Goal: Information Seeking & Learning: Learn about a topic

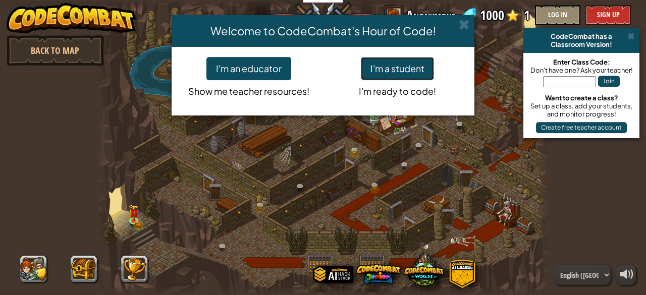
click at [377, 74] on button "I'm a student" at bounding box center [397, 68] width 73 height 23
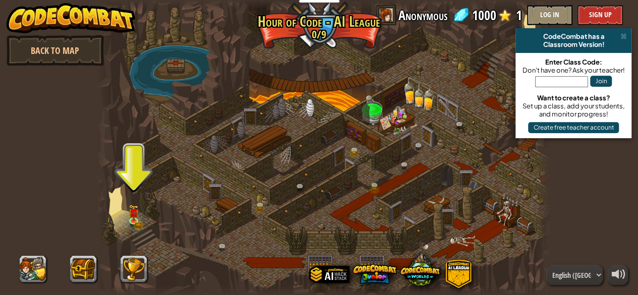
click at [118, 277] on div at bounding box center [83, 269] width 141 height 40
click at [131, 270] on button at bounding box center [133, 269] width 27 height 27
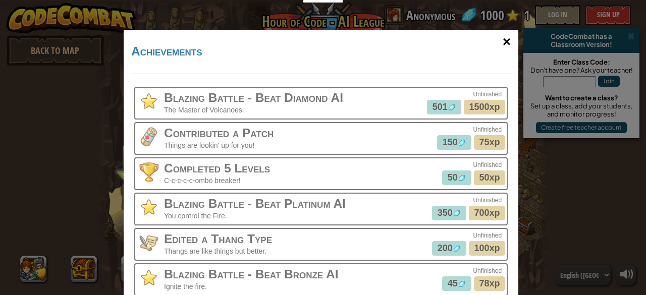
click at [504, 40] on div "×" at bounding box center [506, 41] width 23 height 29
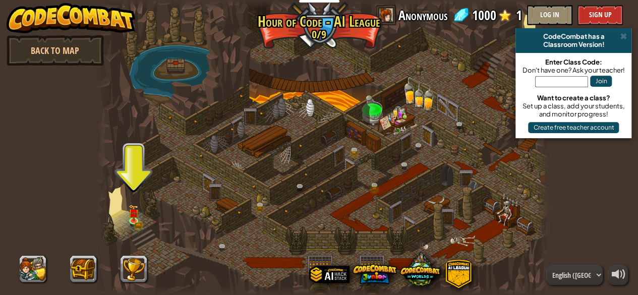
click at [628, 34] on div "CodeCombat has a" at bounding box center [574, 36] width 108 height 8
click at [624, 36] on span at bounding box center [623, 36] width 7 height 8
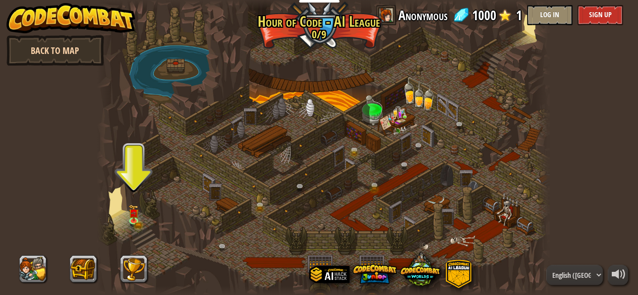
click at [66, 53] on link "Back to Map" at bounding box center [55, 50] width 97 height 30
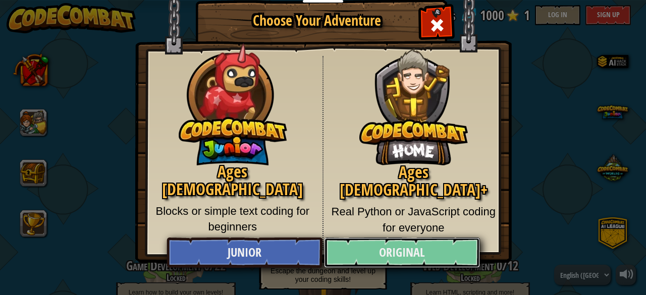
click at [358, 255] on link "Original" at bounding box center [401, 253] width 155 height 30
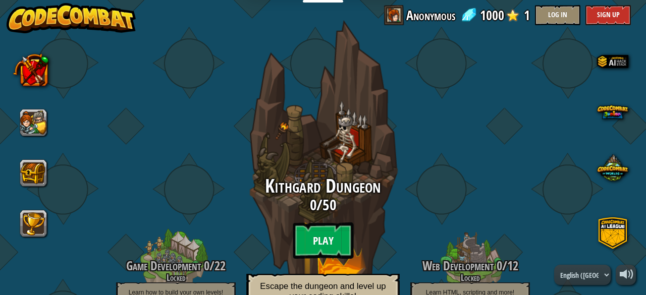
click at [339, 250] on btn "Play" at bounding box center [323, 240] width 61 height 36
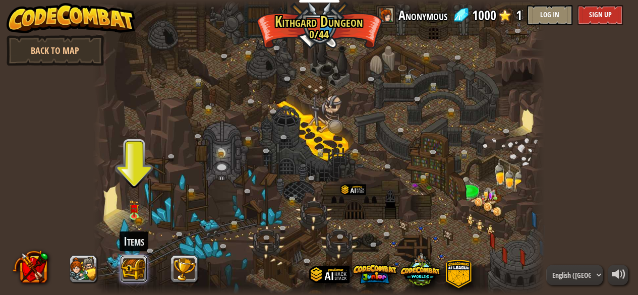
click at [135, 265] on button at bounding box center [133, 269] width 27 height 27
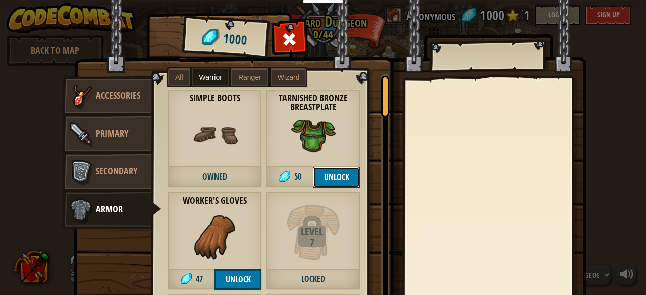
click at [333, 177] on button "Unlock" at bounding box center [336, 177] width 47 height 21
click at [237, 278] on button "Unlock" at bounding box center [237, 279] width 47 height 21
click at [333, 174] on button "Confirm" at bounding box center [336, 177] width 47 height 21
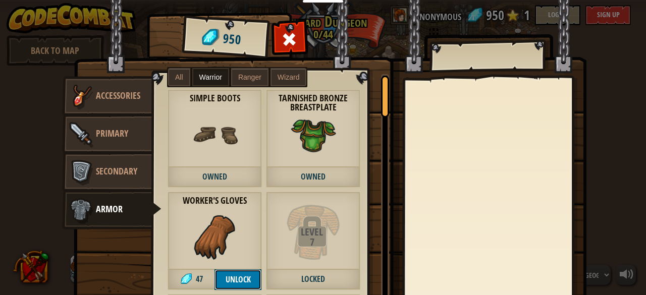
click at [236, 279] on button "Unlock" at bounding box center [237, 279] width 47 height 21
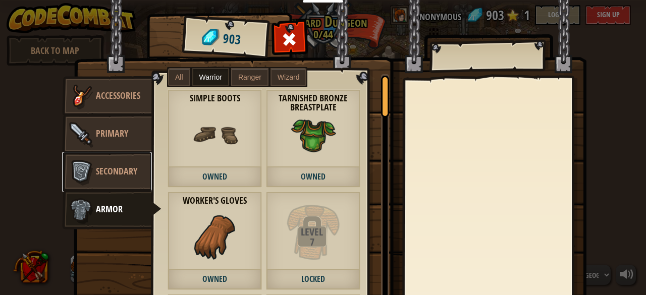
click at [124, 178] on link "Secondary" at bounding box center [107, 172] width 90 height 40
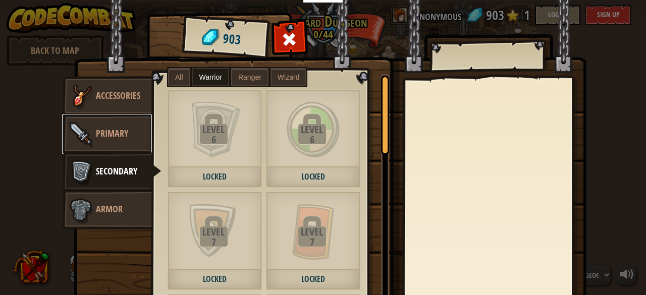
click at [113, 125] on link "Primary" at bounding box center [107, 134] width 90 height 40
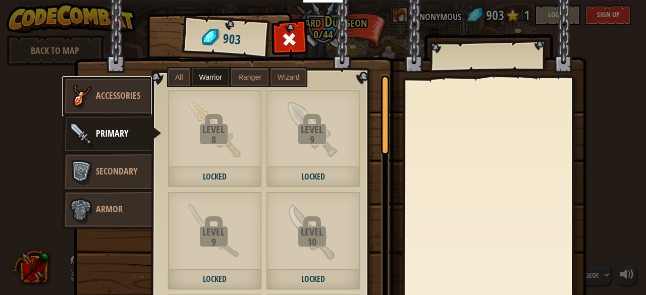
click at [117, 103] on link "Accessories" at bounding box center [107, 96] width 90 height 40
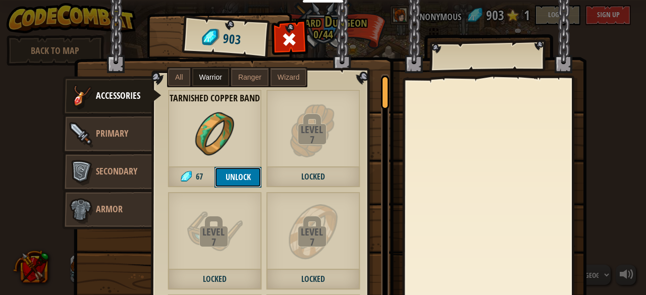
click at [229, 182] on button "Unlock" at bounding box center [237, 177] width 47 height 21
click at [235, 182] on button "Confirm" at bounding box center [237, 177] width 47 height 21
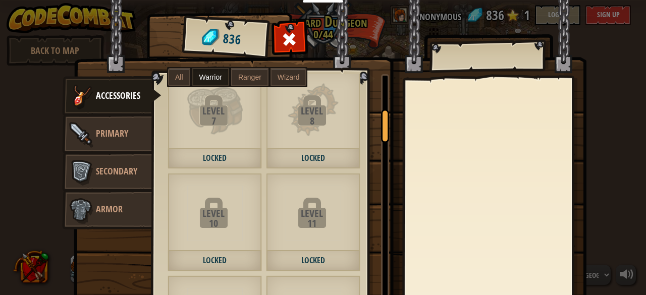
scroll to position [272, 0]
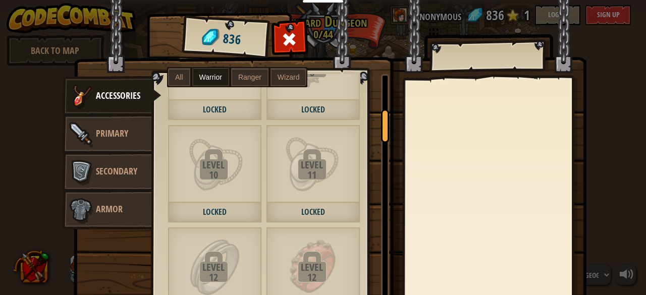
click at [178, 78] on span "All" at bounding box center [179, 77] width 8 height 8
click at [249, 78] on span "Ranger" at bounding box center [249, 77] width 23 height 8
click at [279, 81] on label "Wizard" at bounding box center [288, 77] width 36 height 18
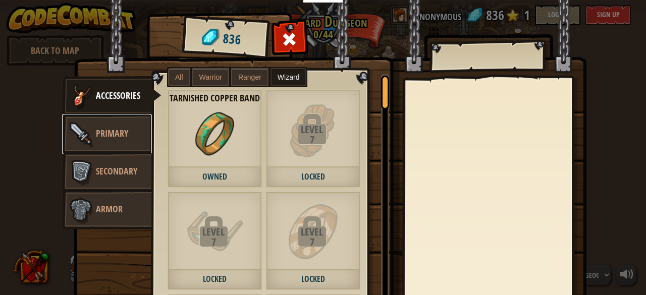
click at [95, 139] on link "Primary" at bounding box center [107, 134] width 90 height 40
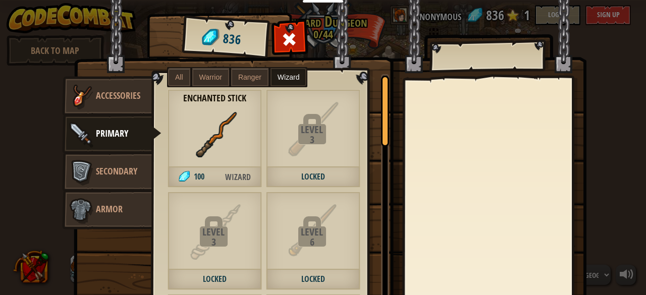
click at [184, 162] on div "Enchanted Stick 100 Wizard" at bounding box center [214, 138] width 94 height 98
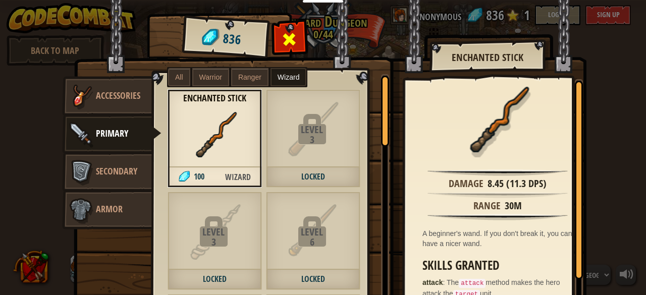
click at [299, 39] on div at bounding box center [289, 42] width 32 height 32
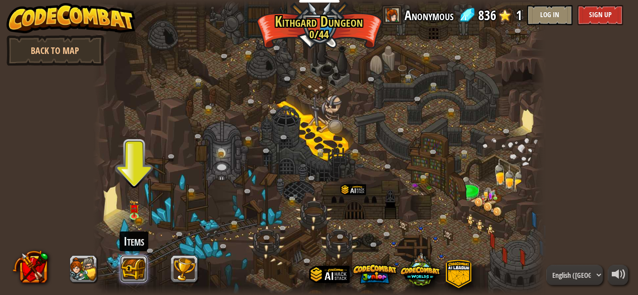
click at [122, 264] on button at bounding box center [133, 269] width 27 height 27
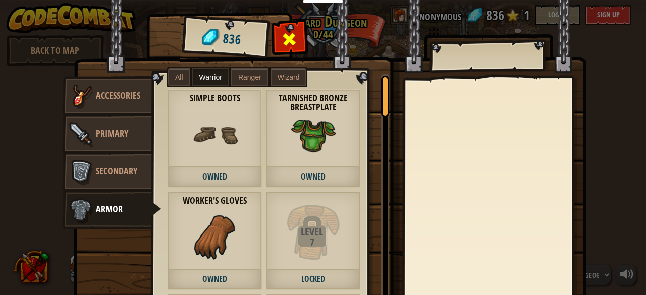
click at [289, 46] on span at bounding box center [290, 39] width 16 height 16
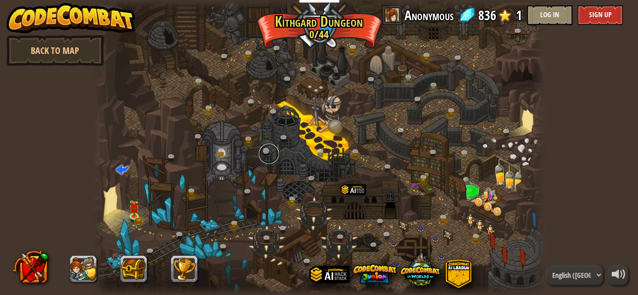
click at [266, 151] on link at bounding box center [269, 154] width 20 height 20
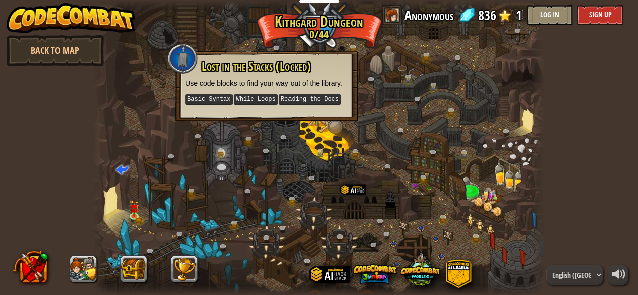
click at [175, 51] on div at bounding box center [182, 58] width 30 height 30
click at [310, 127] on div at bounding box center [319, 147] width 452 height 295
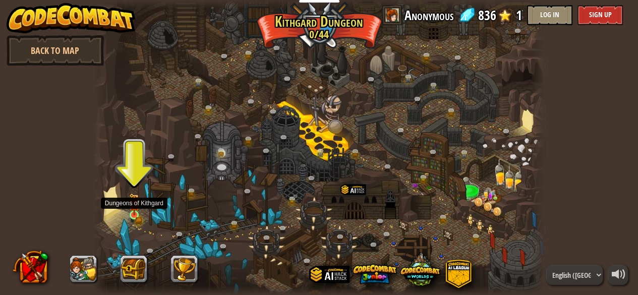
click at [130, 214] on img at bounding box center [134, 204] width 10 height 22
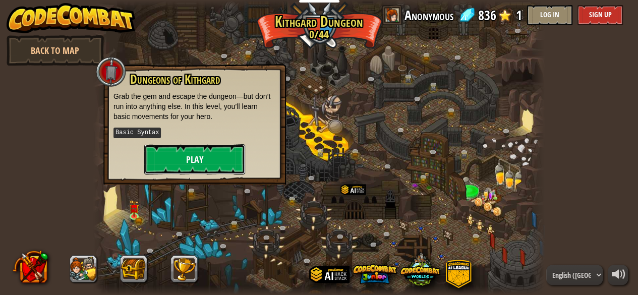
click at [196, 150] on button "Play" at bounding box center [194, 159] width 101 height 30
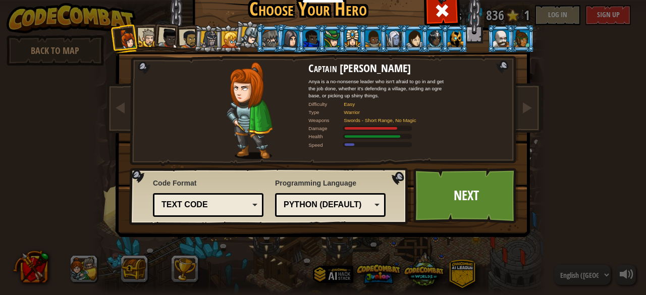
click at [243, 205] on div "Text code" at bounding box center [204, 205] width 87 height 12
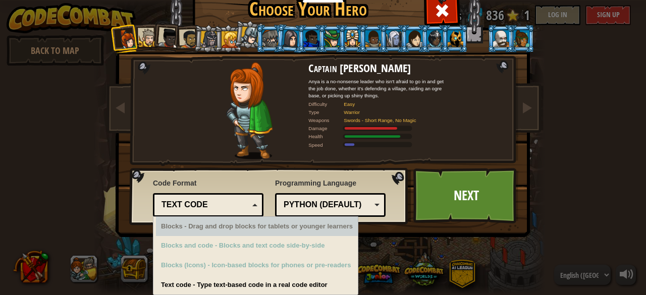
click at [308, 211] on div "Python (Default)" at bounding box center [330, 205] width 97 height 16
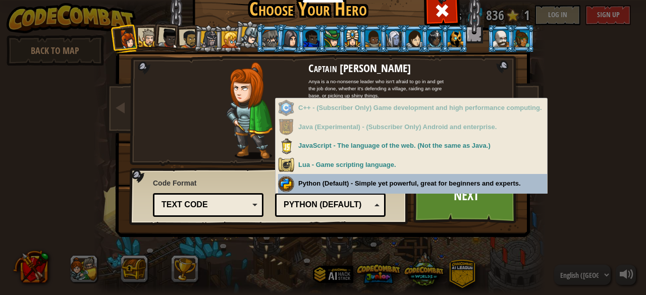
click at [345, 200] on div "Python (Default)" at bounding box center [327, 205] width 87 height 12
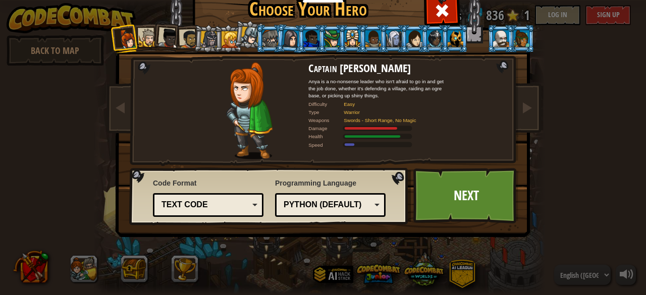
click at [244, 201] on div "Text code" at bounding box center [204, 205] width 87 height 12
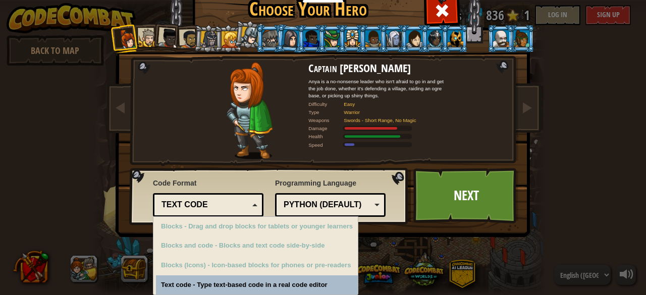
click at [211, 281] on div "Choose Your Hero 836 Captain [PERSON_NAME] is a no-nonsense leader who isn't af…" at bounding box center [323, 151] width 414 height 332
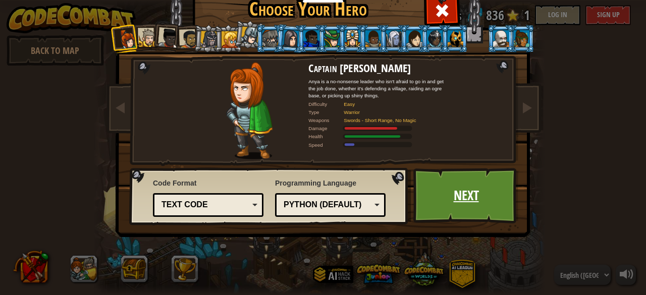
click at [438, 193] on link "Next" at bounding box center [465, 195] width 105 height 55
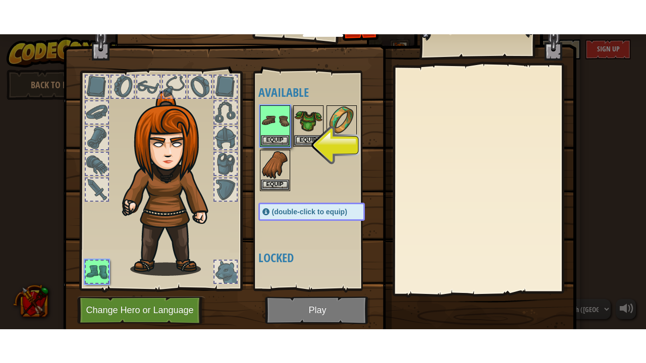
scroll to position [11, 0]
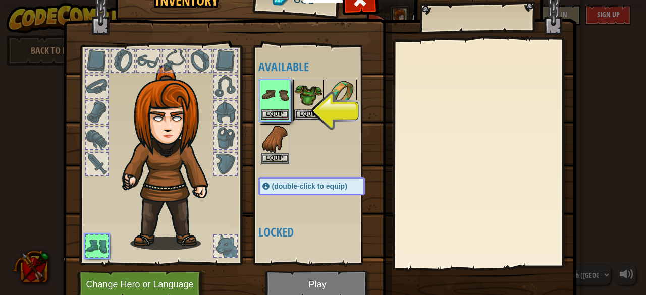
click at [272, 138] on img at bounding box center [275, 139] width 28 height 28
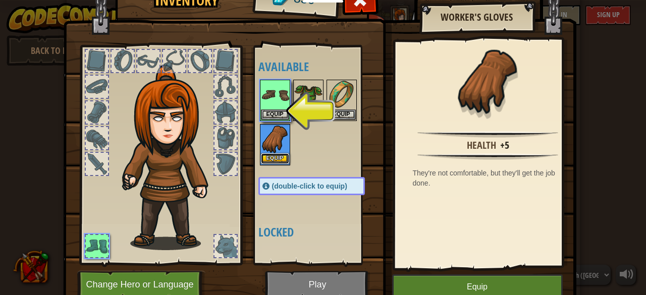
click at [271, 158] on button "Equip" at bounding box center [275, 158] width 28 height 11
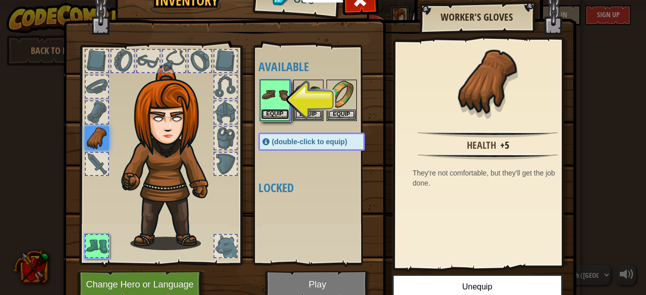
click at [271, 111] on button "Equip" at bounding box center [275, 114] width 28 height 11
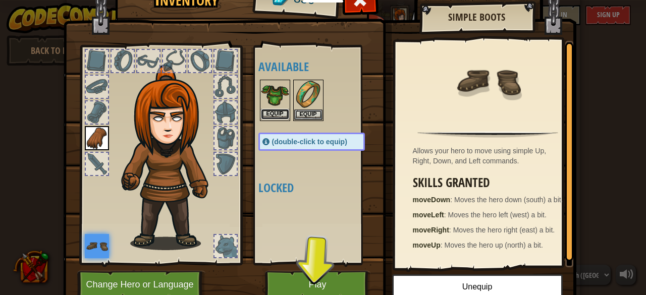
click at [277, 112] on button "Equip" at bounding box center [275, 114] width 28 height 11
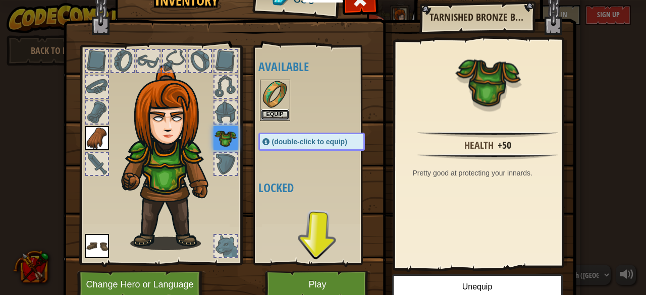
click at [277, 113] on button "Equip" at bounding box center [275, 114] width 28 height 11
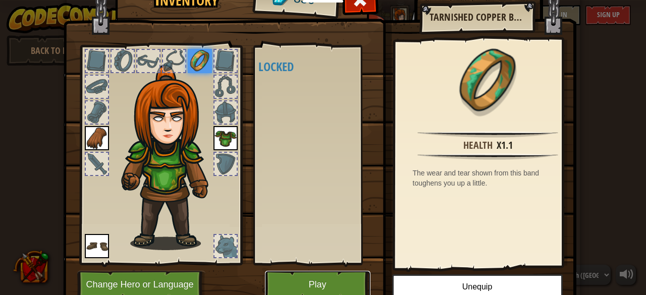
click at [320, 286] on button "Play" at bounding box center [317, 285] width 105 height 28
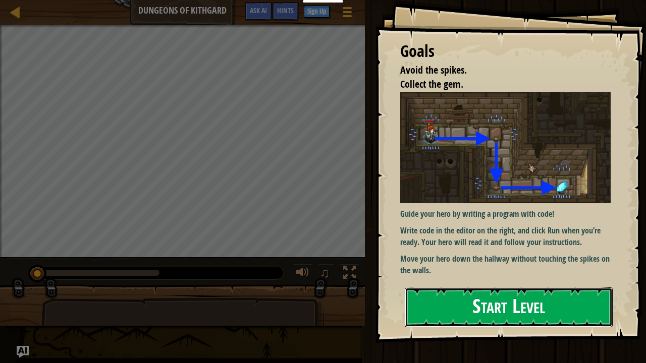
click at [482, 295] on button "Start Level" at bounding box center [509, 308] width 208 height 40
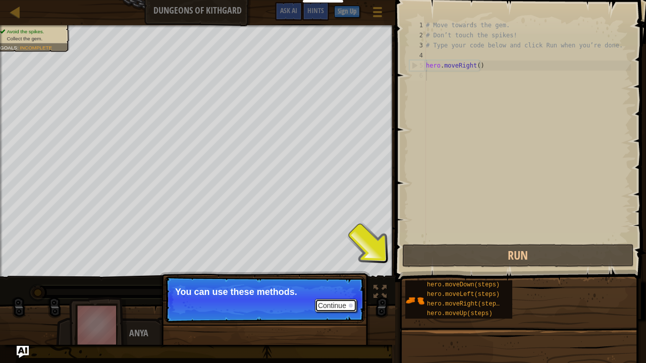
click at [346, 295] on button "Continue" at bounding box center [336, 305] width 42 height 13
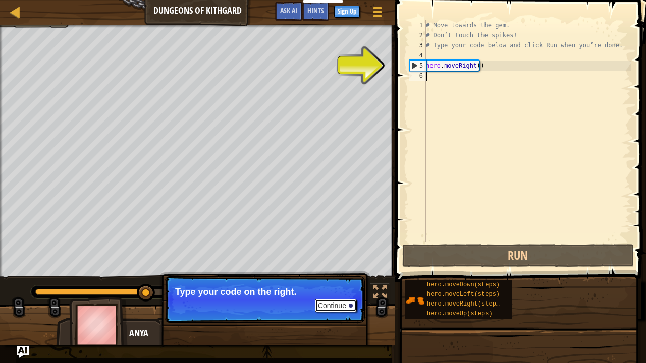
click at [346, 295] on button "Continue" at bounding box center [336, 305] width 42 height 13
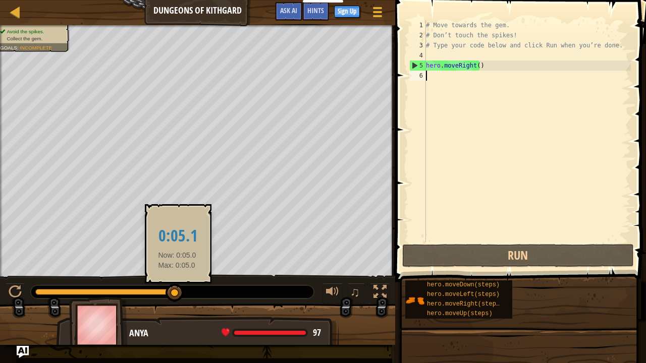
click at [177, 289] on div at bounding box center [174, 293] width 18 height 18
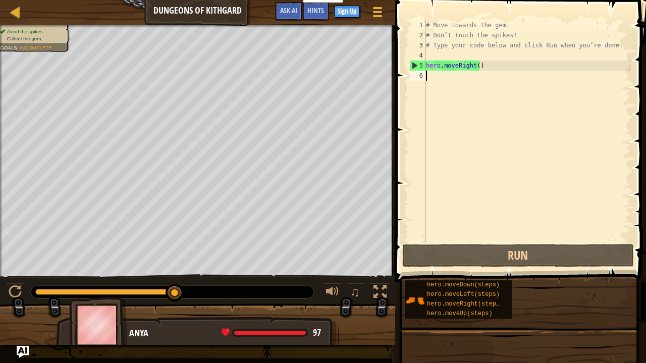
drag, startPoint x: 178, startPoint y: 291, endPoint x: 197, endPoint y: 292, distance: 19.7
click at [10, 294] on div at bounding box center [15, 292] width 13 height 13
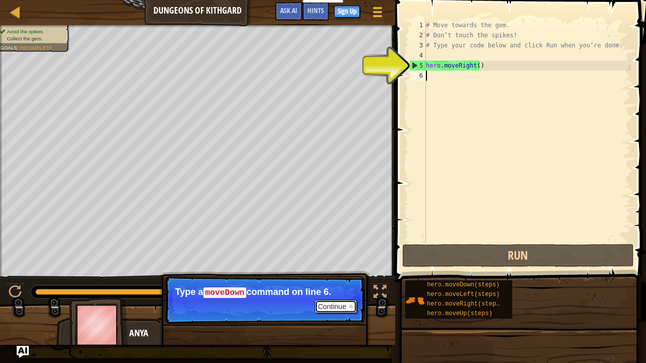
click at [328, 295] on button "Continue" at bounding box center [336, 306] width 42 height 13
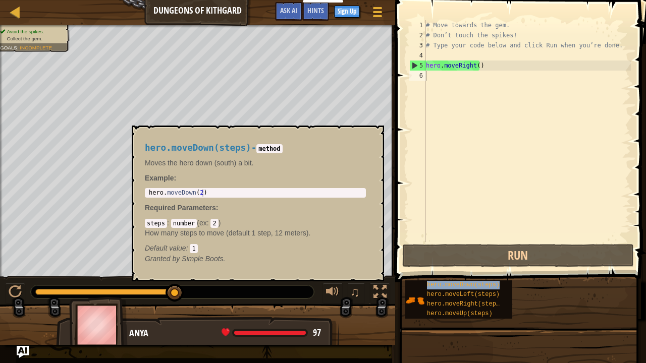
type textarea "hero.moveDown(steps)"
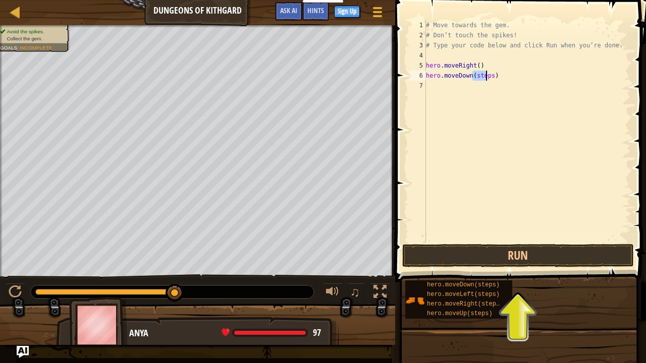
drag, startPoint x: 472, startPoint y: 75, endPoint x: 489, endPoint y: 76, distance: 16.7
click at [489, 76] on div "# Move towards the gem. # Don’t touch the spikes! # Type your code below and cl…" at bounding box center [527, 141] width 207 height 242
click at [486, 94] on div "# Move towards the gem. # Don’t touch the spikes! # Type your code below and cl…" at bounding box center [527, 141] width 207 height 242
click at [524, 245] on button "Run" at bounding box center [518, 255] width 232 height 23
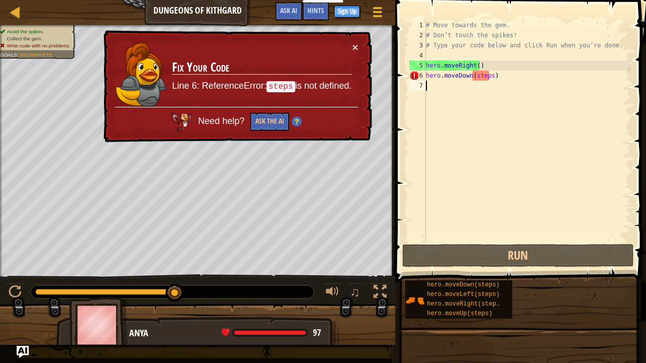
click at [479, 74] on div "# Move towards the gem. # Don’t touch the spikes! # Type your code below and cl…" at bounding box center [527, 141] width 207 height 242
drag, startPoint x: 474, startPoint y: 75, endPoint x: 487, endPoint y: 75, distance: 13.1
click at [487, 75] on div "# Move towards the gem. # Don’t touch the spikes! # Type your code below and cl…" at bounding box center [527, 141] width 207 height 242
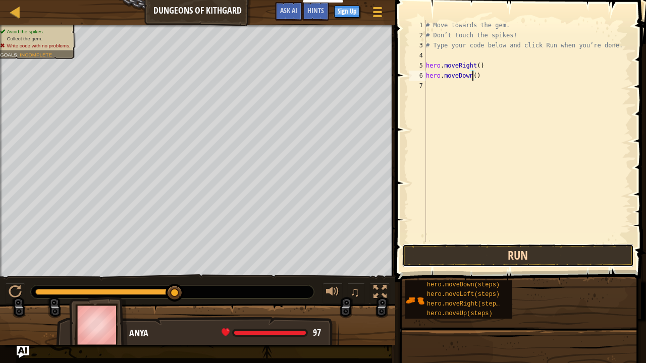
click at [523, 258] on button "Run" at bounding box center [518, 255] width 232 height 23
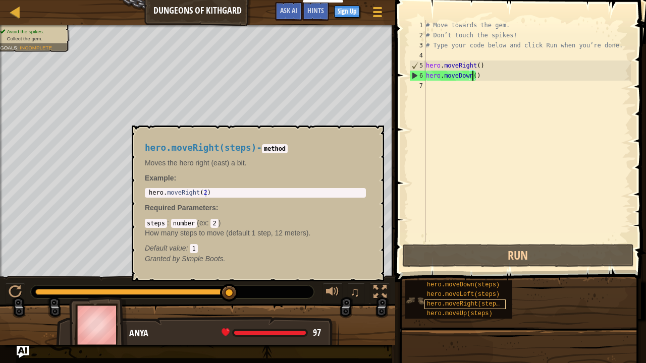
click at [456, 295] on span "hero.moveRight(steps)" at bounding box center [465, 304] width 76 height 7
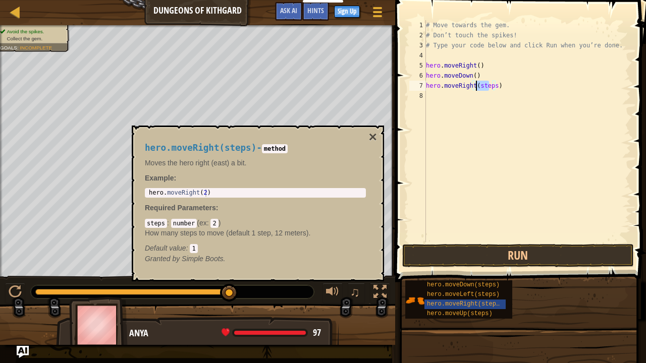
drag, startPoint x: 489, startPoint y: 86, endPoint x: 476, endPoint y: 85, distance: 13.7
click at [476, 85] on div "# Move towards the gem. # Don’t touch the spikes! # Type your code below and cl…" at bounding box center [527, 141] width 207 height 242
type textarea "hero.moveRight()"
click at [371, 140] on button "×" at bounding box center [373, 137] width 8 height 14
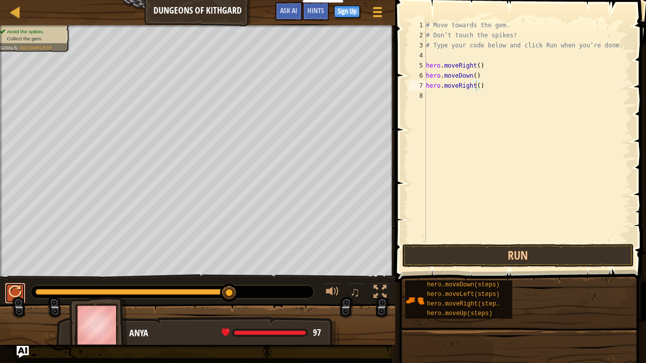
click at [12, 291] on div at bounding box center [15, 292] width 13 height 13
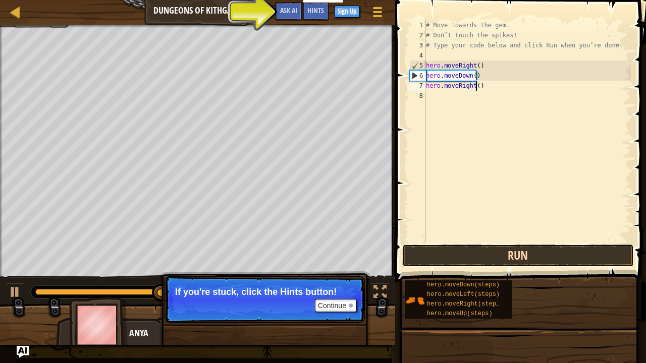
click at [451, 257] on button "Run" at bounding box center [518, 255] width 232 height 23
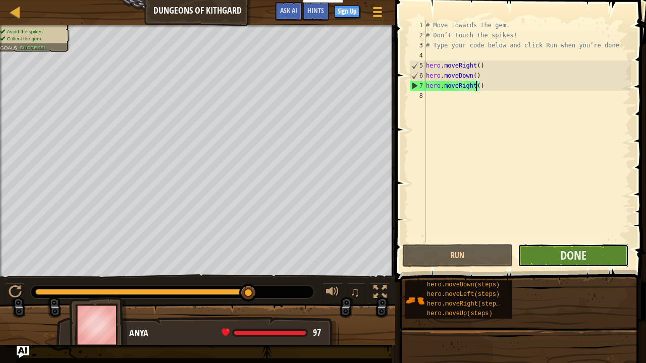
click at [556, 258] on button "Done" at bounding box center [573, 255] width 110 height 23
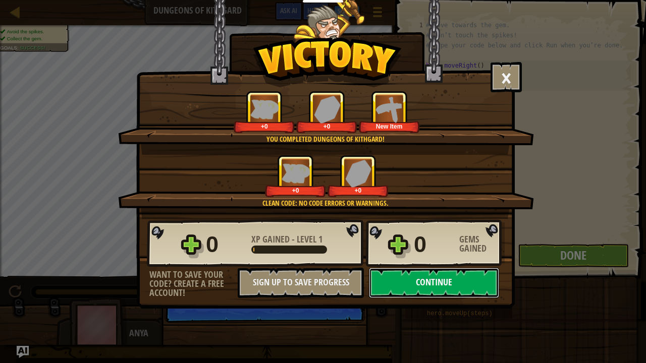
click at [461, 289] on button "Continue" at bounding box center [434, 283] width 130 height 30
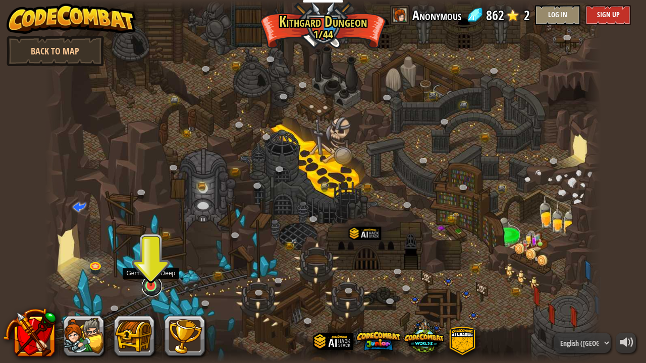
click at [145, 288] on link at bounding box center [152, 286] width 20 height 20
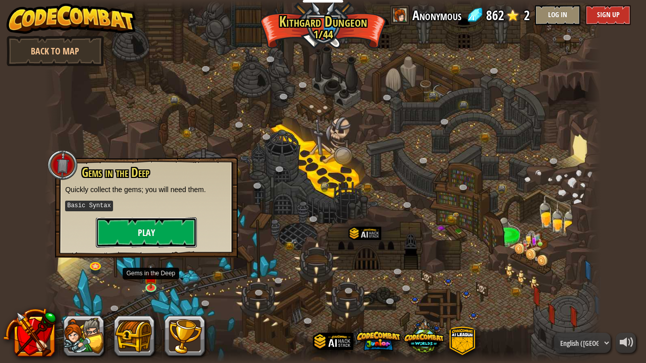
click at [169, 235] on button "Play" at bounding box center [146, 232] width 101 height 30
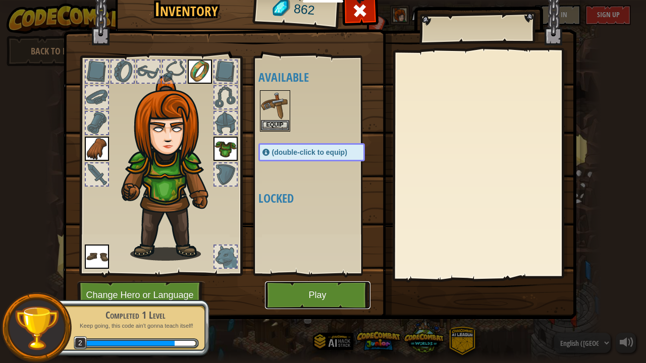
click at [284, 295] on button "Play" at bounding box center [317, 296] width 105 height 28
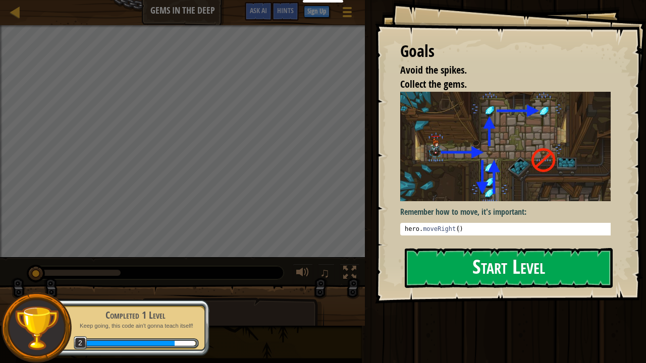
click at [440, 165] on img at bounding box center [509, 146] width 218 height 109
click at [462, 266] on button "Start Level" at bounding box center [509, 268] width 208 height 40
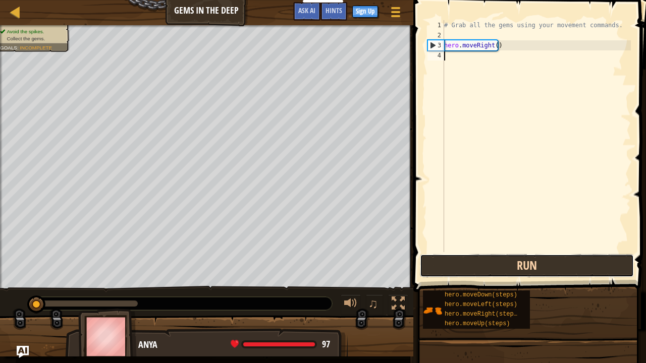
click at [474, 263] on button "Run" at bounding box center [527, 265] width 214 height 23
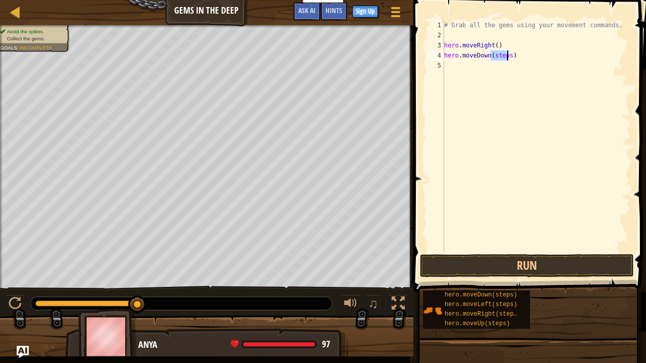
drag, startPoint x: 491, startPoint y: 58, endPoint x: 506, endPoint y: 60, distance: 14.8
click at [506, 60] on div "# Grab all the gems using your movement commands. hero . moveRight ( ) hero . m…" at bounding box center [536, 146] width 189 height 252
drag, startPoint x: 484, startPoint y: 66, endPoint x: 499, endPoint y: 68, distance: 15.3
click at [499, 68] on div "# Grab all the gems using your movement commands. hero . moveRight ( ) hero . m…" at bounding box center [536, 146] width 189 height 252
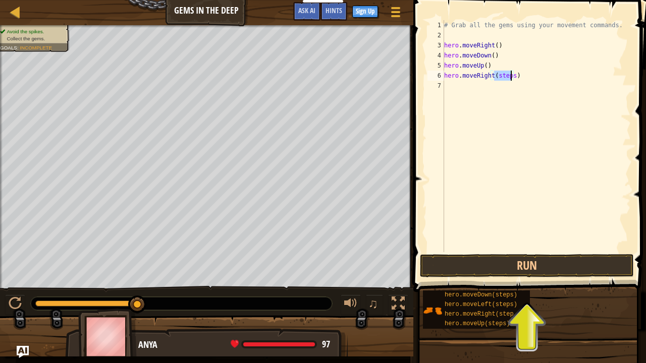
drag, startPoint x: 495, startPoint y: 77, endPoint x: 512, endPoint y: 77, distance: 16.1
click at [512, 77] on div "# Grab all the gems using your movement commands. hero . moveRight ( ) hero . m…" at bounding box center [536, 146] width 189 height 252
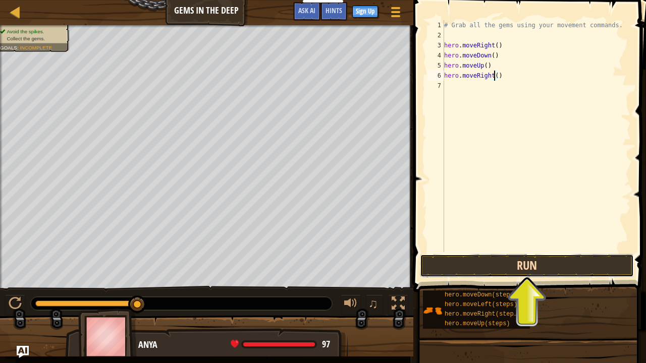
click at [481, 269] on button "Run" at bounding box center [527, 265] width 214 height 23
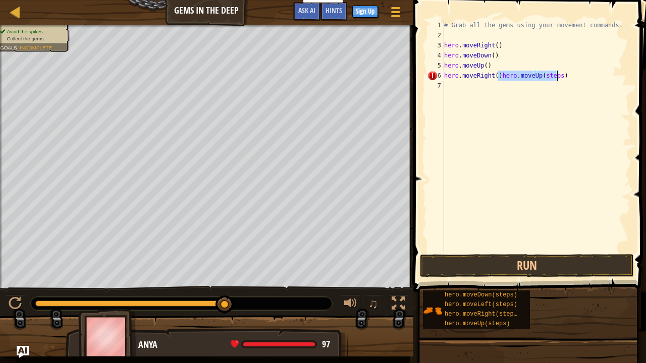
click at [493, 73] on div "# Grab all the gems using your movement commands. hero . moveRight ( ) hero . m…" at bounding box center [536, 146] width 189 height 252
drag, startPoint x: 495, startPoint y: 76, endPoint x: 485, endPoint y: 75, distance: 10.1
click at [485, 75] on div "# Grab all the gems using your movement commands. hero . moveRight ( ) hero . m…" at bounding box center [536, 146] width 189 height 252
drag, startPoint x: 444, startPoint y: 74, endPoint x: 496, endPoint y: 74, distance: 52.0
click at [496, 74] on div "# Grab all the gems using your movement commands. hero . moveRight ( ) hero . m…" at bounding box center [536, 146] width 189 height 252
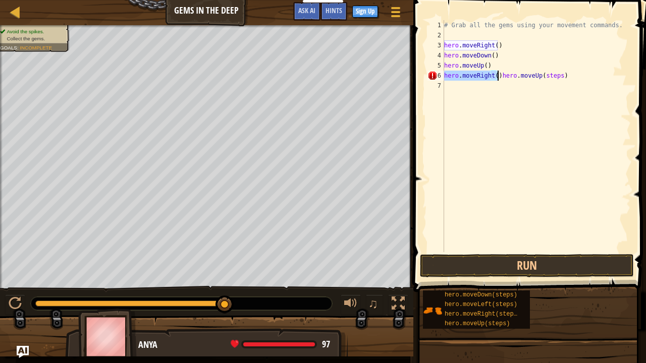
type textarea "hero.moveUp(steps)"
click at [476, 92] on div "# Grab all the gems using your movement commands. hero . moveRight ( ) hero . m…" at bounding box center [536, 146] width 189 height 252
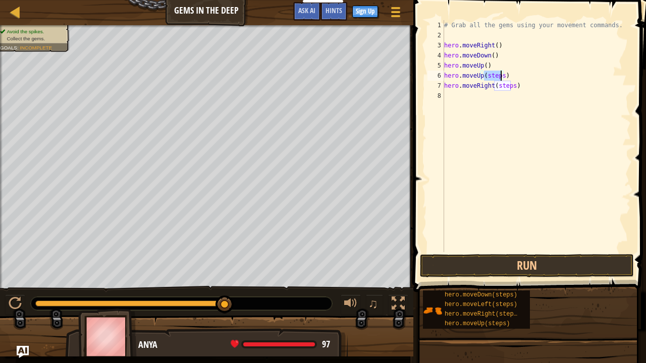
drag, startPoint x: 484, startPoint y: 74, endPoint x: 501, endPoint y: 77, distance: 16.8
click at [501, 77] on div "# Grab all the gems using your movement commands. hero . moveRight ( ) hero . m…" at bounding box center [536, 146] width 189 height 252
drag, startPoint x: 493, startPoint y: 87, endPoint x: 510, endPoint y: 85, distance: 16.7
click at [510, 85] on div "# Grab all the gems using your movement commands. hero . moveRight ( ) hero . m…" at bounding box center [536, 146] width 189 height 252
type textarea "hero.moveRight()"
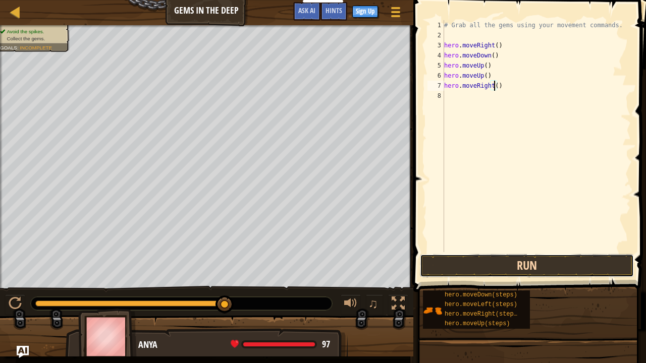
click at [455, 267] on button "Run" at bounding box center [527, 265] width 214 height 23
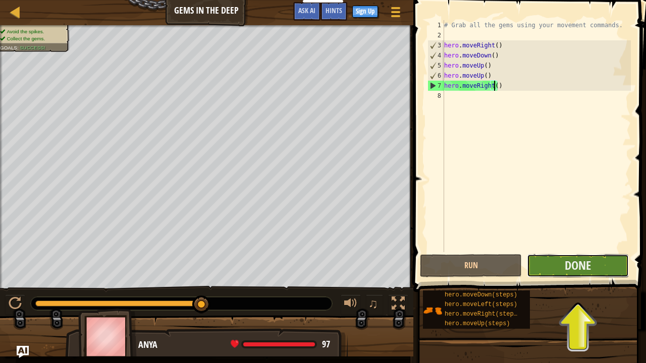
click at [595, 272] on button "Done" at bounding box center [578, 265] width 102 height 23
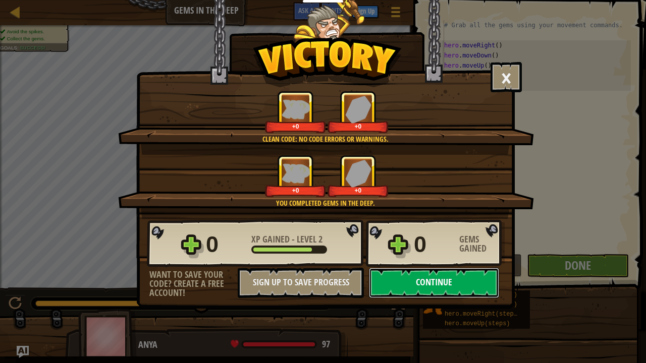
click at [476, 278] on button "Continue" at bounding box center [434, 283] width 130 height 30
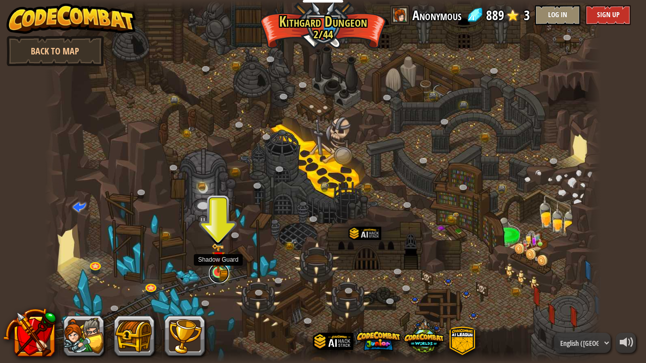
click at [213, 273] on link at bounding box center [219, 273] width 20 height 20
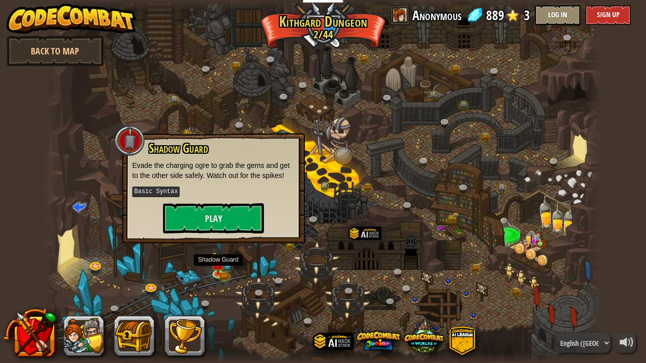
click at [289, 78] on div at bounding box center [323, 181] width 556 height 363
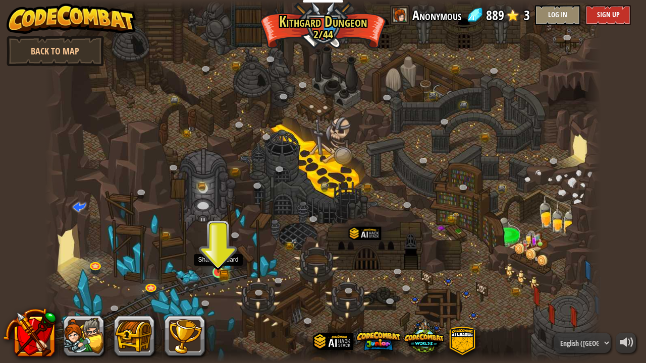
click at [214, 266] on img at bounding box center [218, 258] width 14 height 30
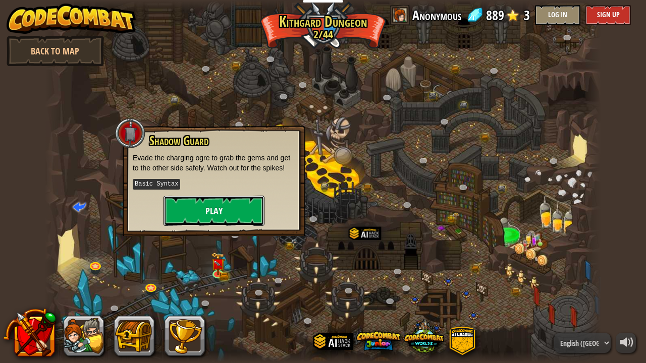
click at [232, 206] on button "Play" at bounding box center [213, 211] width 101 height 30
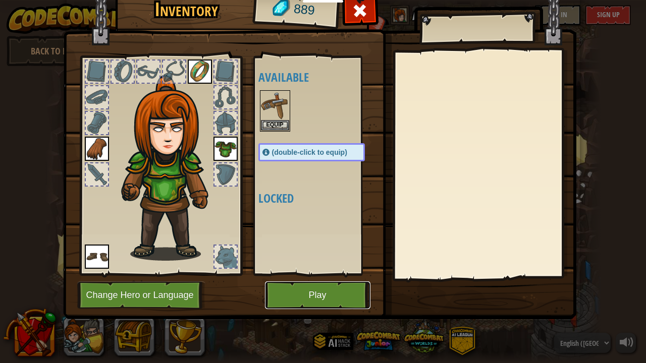
click at [333, 290] on button "Play" at bounding box center [317, 296] width 105 height 28
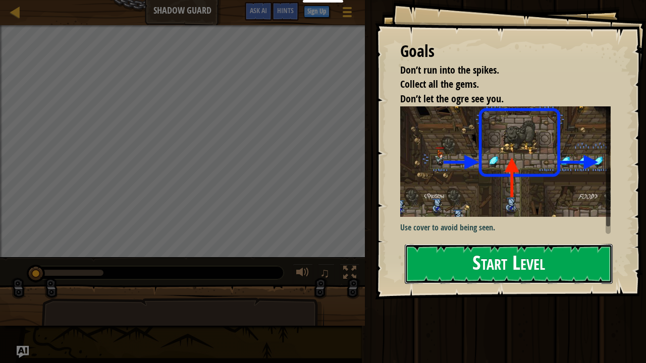
click at [447, 256] on button "Start Level" at bounding box center [509, 264] width 208 height 40
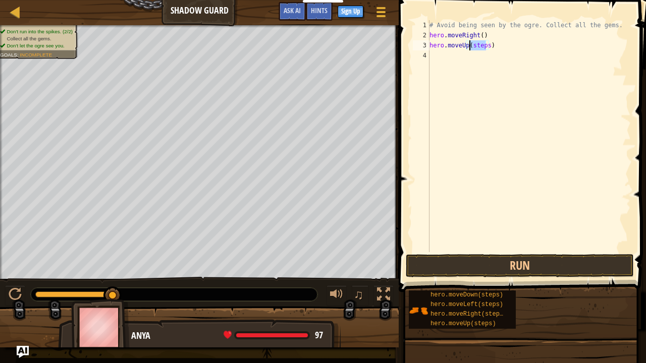
drag, startPoint x: 486, startPoint y: 46, endPoint x: 470, endPoint y: 46, distance: 15.6
click at [470, 46] on div "# Avoid being seen by the ogre. Collect all the gems. hero . moveRight ( ) hero…" at bounding box center [528, 146] width 203 height 252
drag, startPoint x: 478, startPoint y: 55, endPoint x: 496, endPoint y: 56, distance: 18.2
click at [495, 56] on div "# Avoid being seen by the ogre. Collect all the gems. hero . moveRight ( ) hero…" at bounding box center [528, 146] width 203 height 252
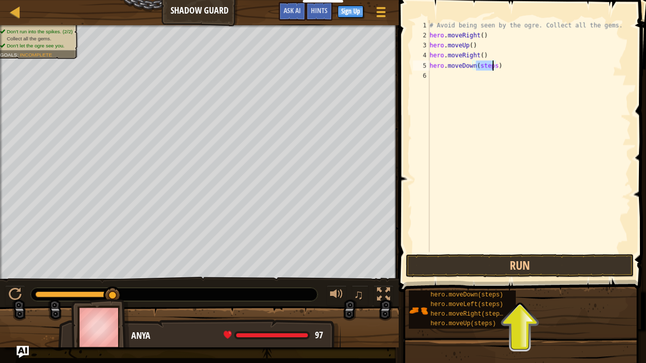
drag, startPoint x: 475, startPoint y: 66, endPoint x: 491, endPoint y: 68, distance: 16.2
click at [491, 68] on div "# Avoid being seen by the ogre. Collect all the gems. hero . moveRight ( ) hero…" at bounding box center [528, 146] width 203 height 252
drag, startPoint x: 479, startPoint y: 77, endPoint x: 495, endPoint y: 78, distance: 16.2
click at [495, 78] on div "# Avoid being seen by the ogre. Collect all the gems. hero . moveRight ( ) hero…" at bounding box center [528, 146] width 203 height 252
type textarea "hero.moveRight()"
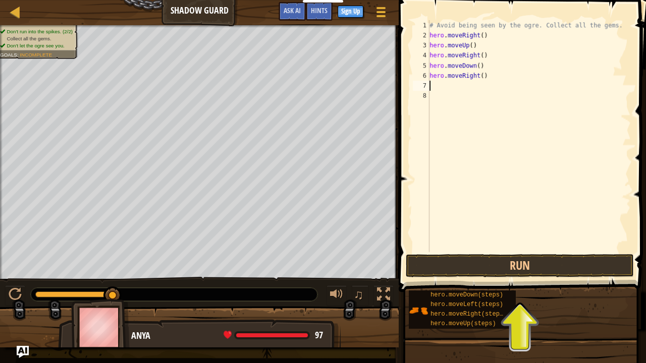
type textarea "hero.moveRight()"
click at [510, 272] on button "Run" at bounding box center [520, 265] width 228 height 23
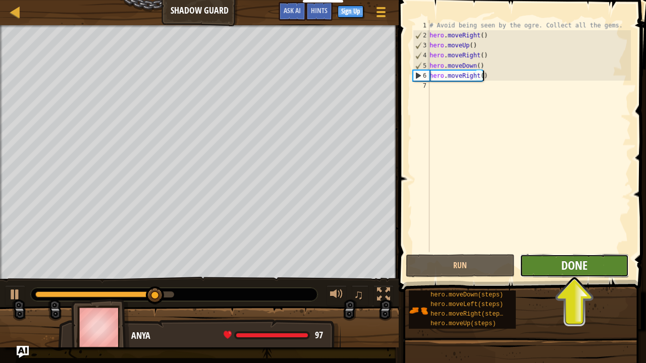
click at [581, 262] on span "Done" at bounding box center [574, 265] width 26 height 16
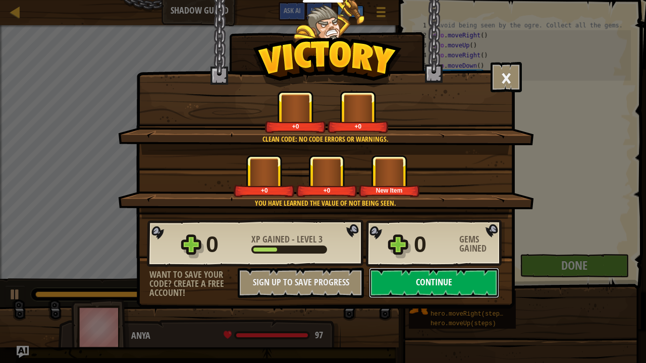
click at [425, 276] on button "Continue" at bounding box center [434, 283] width 130 height 30
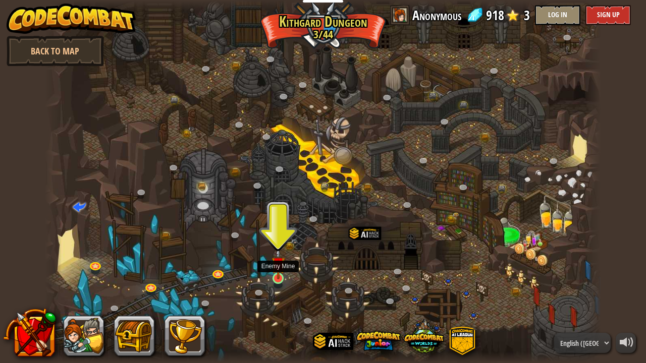
click at [272, 274] on img at bounding box center [278, 263] width 14 height 31
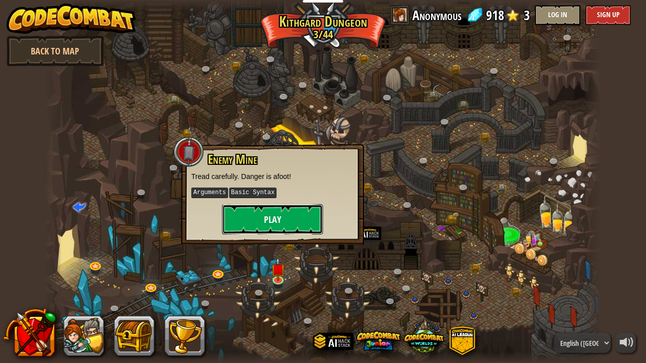
click at [284, 221] on button "Play" at bounding box center [272, 219] width 101 height 30
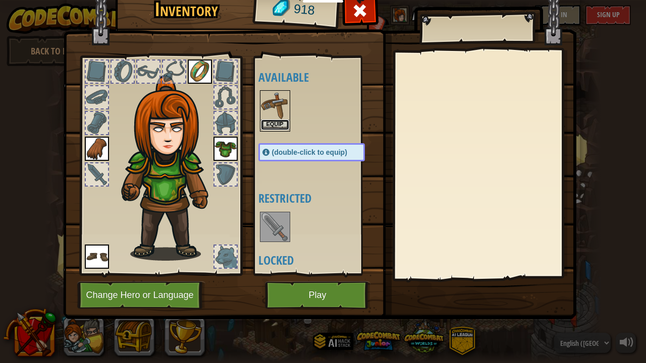
click at [279, 126] on button "Equip" at bounding box center [275, 125] width 28 height 11
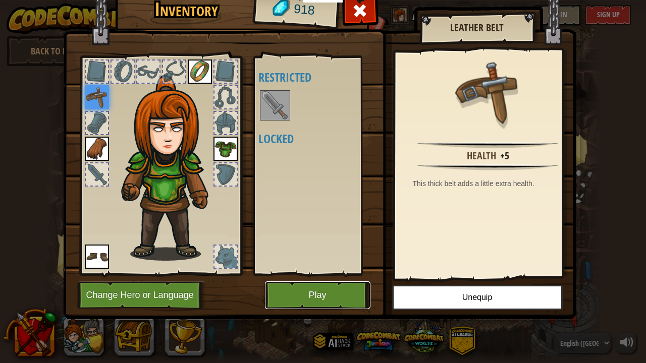
click at [343, 295] on button "Play" at bounding box center [317, 296] width 105 height 28
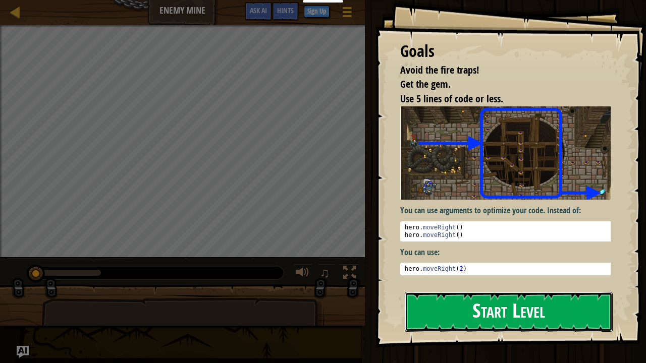
click at [461, 295] on button "Start Level" at bounding box center [509, 312] width 208 height 40
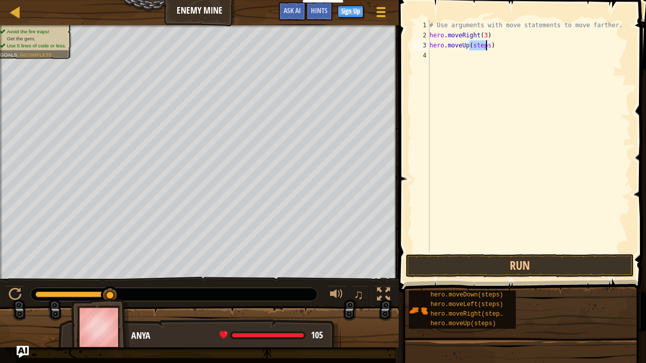
drag, startPoint x: 470, startPoint y: 44, endPoint x: 485, endPoint y: 47, distance: 14.9
click at [485, 47] on div "# Use arguments with move statements to move farther. hero . moveRight ( 3 ) he…" at bounding box center [528, 146] width 203 height 252
type textarea "hero.moveUp()"
click at [472, 71] on div "# Use arguments with move statements to move farther. hero . moveRight ( 3 ) he…" at bounding box center [528, 146] width 203 height 252
click at [467, 255] on button "Run" at bounding box center [520, 265] width 228 height 23
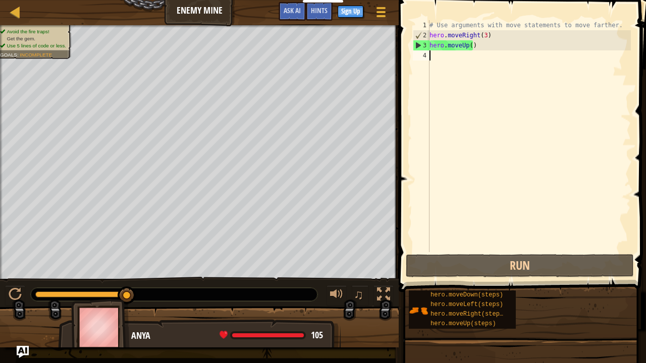
click at [468, 47] on div "# Use arguments with move statements to move farther. hero . moveRight ( 3 ) he…" at bounding box center [528, 146] width 203 height 252
type textarea "hero.moveUp(2)"
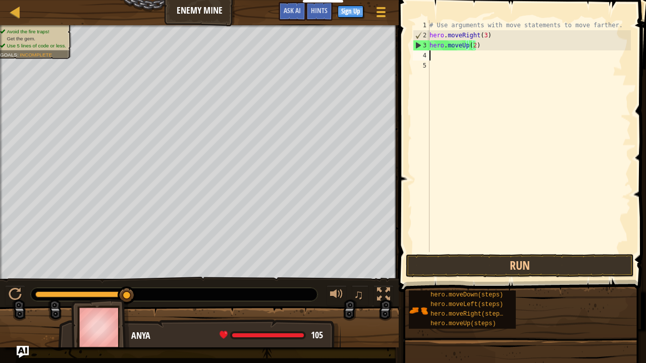
scroll to position [5, 0]
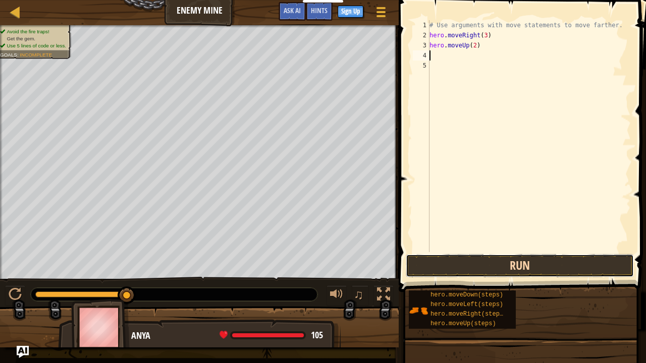
click at [479, 262] on button "Run" at bounding box center [520, 265] width 228 height 23
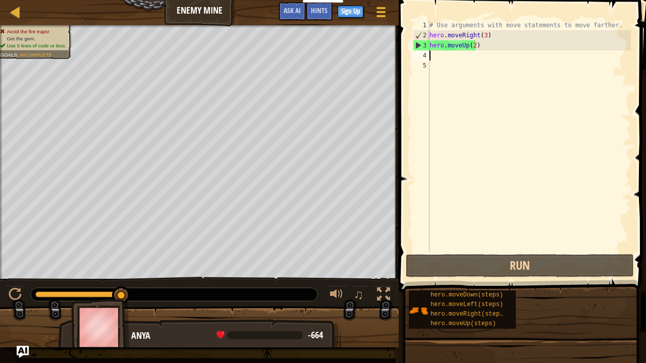
click at [469, 47] on div "# Use arguments with move statements to move farther. hero . moveRight ( 3 ) he…" at bounding box center [528, 146] width 203 height 252
type textarea "hero.moveUp()"
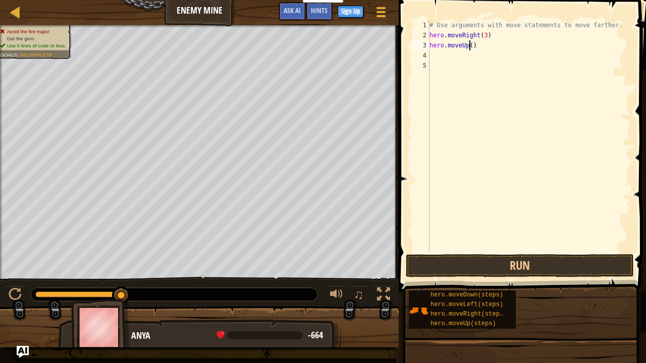
click at [462, 64] on div "# Use arguments with move statements to move farther. hero . moveRight ( 3 ) he…" at bounding box center [528, 146] width 203 height 252
click at [446, 54] on div "# Use arguments with move statements to move farther. hero . moveRight ( 3 ) he…" at bounding box center [528, 146] width 203 height 252
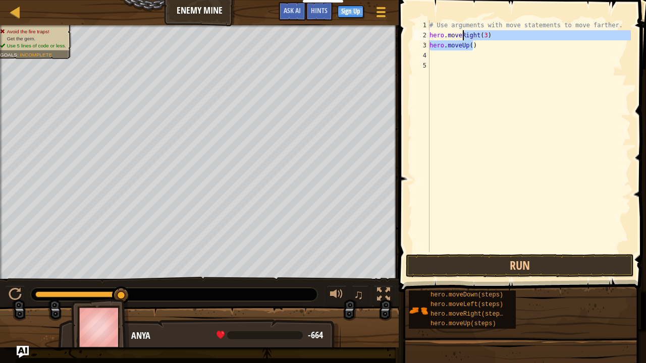
drag, startPoint x: 477, startPoint y: 48, endPoint x: 456, endPoint y: 41, distance: 23.0
click at [456, 41] on div "# Use arguments with move statements to move farther. hero . moveRight ( 3 ) he…" at bounding box center [528, 146] width 203 height 252
type textarea "hero.moveUp()"
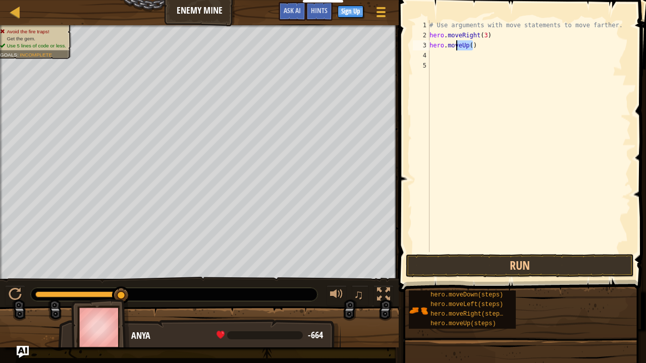
click at [474, 43] on div "# Use arguments with move statements to move farther. hero . moveRight ( 3 ) he…" at bounding box center [528, 136] width 203 height 232
drag, startPoint x: 473, startPoint y: 43, endPoint x: 430, endPoint y: 48, distance: 43.2
click at [430, 48] on div "# Use arguments with move statements to move farther. hero . moveRight ( 3 ) he…" at bounding box center [528, 146] width 203 height 252
click at [482, 39] on div "# Use arguments with move statements to move farther. hero . moveRight ( 3 )" at bounding box center [528, 146] width 203 height 252
type textarea "hero.moveRight(5)"
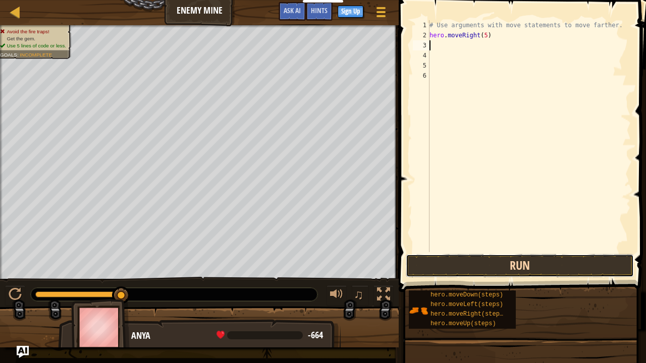
click at [525, 269] on button "Run" at bounding box center [520, 265] width 228 height 23
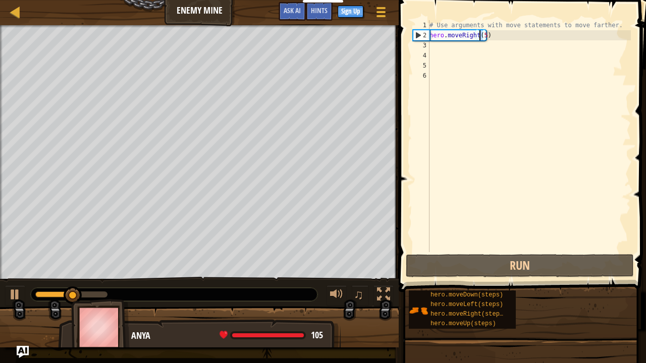
click at [480, 34] on div "# Use arguments with move statements to move farther. hero . moveRight ( 5 )" at bounding box center [528, 146] width 203 height 252
type textarea "hero.moveRight(4)"
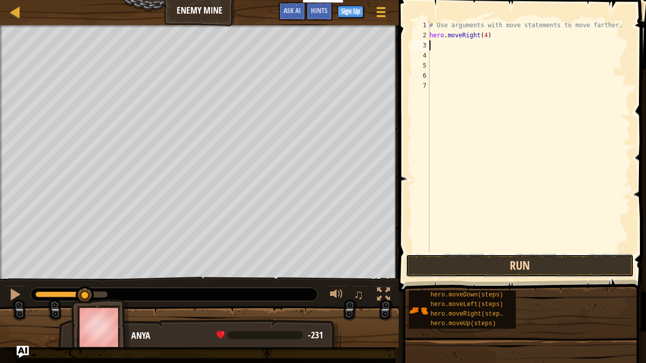
click at [541, 268] on button "Run" at bounding box center [520, 265] width 228 height 23
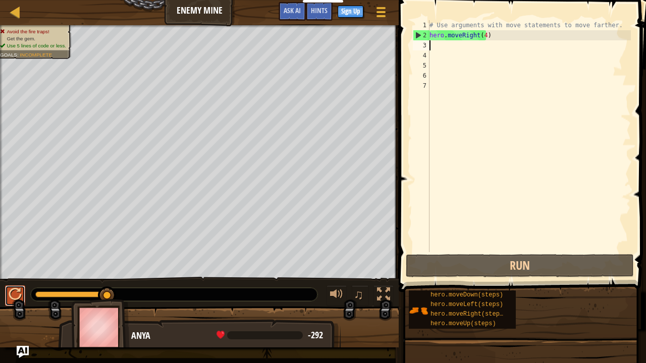
click at [13, 290] on div at bounding box center [15, 294] width 13 height 13
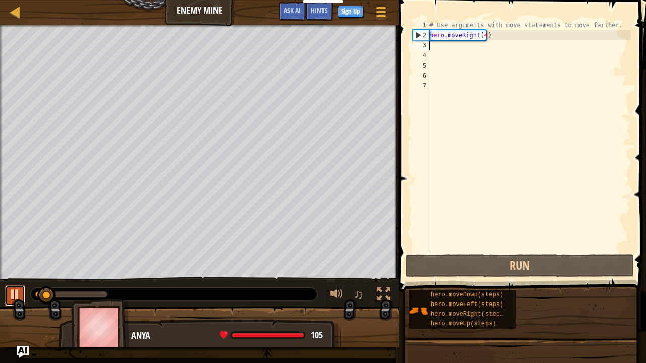
click at [19, 293] on div at bounding box center [15, 294] width 13 height 13
click at [482, 37] on div "# Use arguments with move statements to move farther. hero . moveRight ( 4 )" at bounding box center [528, 146] width 203 height 252
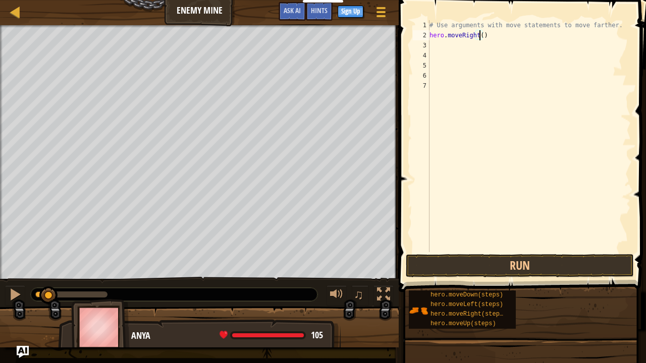
type textarea "hero.moveRight(3)"
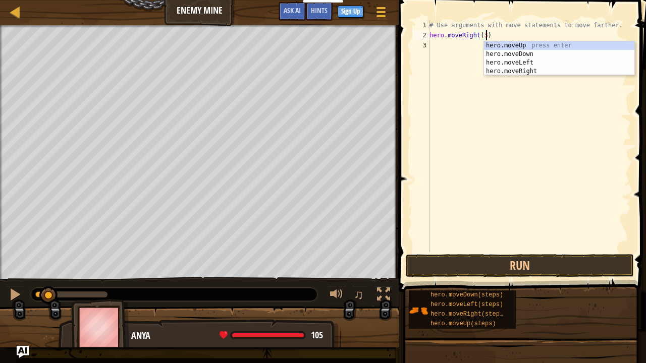
click at [491, 177] on div "# Use arguments with move statements to move farther. hero . moveRight ( 3 )" at bounding box center [528, 146] width 203 height 252
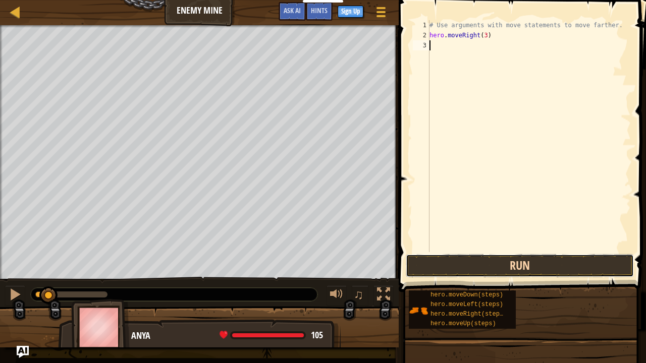
click at [511, 267] on button "Run" at bounding box center [520, 265] width 228 height 23
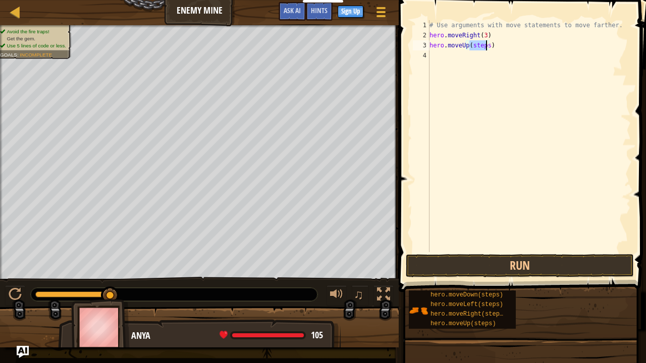
drag, startPoint x: 470, startPoint y: 44, endPoint x: 487, endPoint y: 45, distance: 17.2
click at [487, 45] on div "# Use arguments with move statements to move farther. hero . moveRight ( 3 ) he…" at bounding box center [528, 146] width 203 height 252
drag, startPoint x: 494, startPoint y: 57, endPoint x: 479, endPoint y: 53, distance: 16.0
click at [479, 53] on div "# Use arguments with move statements to move farther. hero . moveRight ( 3 ) he…" at bounding box center [528, 146] width 203 height 252
drag, startPoint x: 491, startPoint y: 66, endPoint x: 476, endPoint y: 66, distance: 15.1
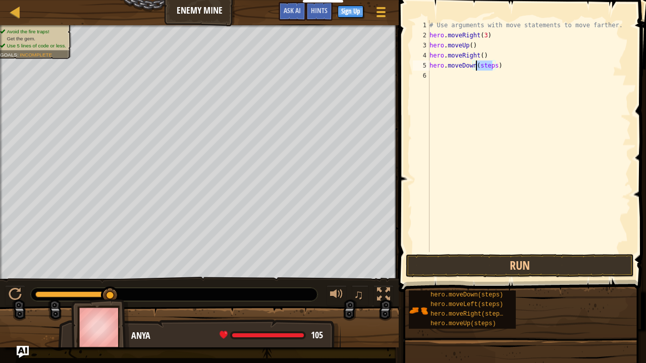
click at [476, 66] on div "# Use arguments with move statements to move farther. hero . moveRight ( 3 ) he…" at bounding box center [528, 146] width 203 height 252
drag, startPoint x: 495, startPoint y: 77, endPoint x: 478, endPoint y: 77, distance: 17.2
click at [478, 77] on div "# Use arguments with move statements to move farther. hero . moveRight ( 3 ) he…" at bounding box center [528, 146] width 203 height 252
type textarea "hero.moveRight(2)"
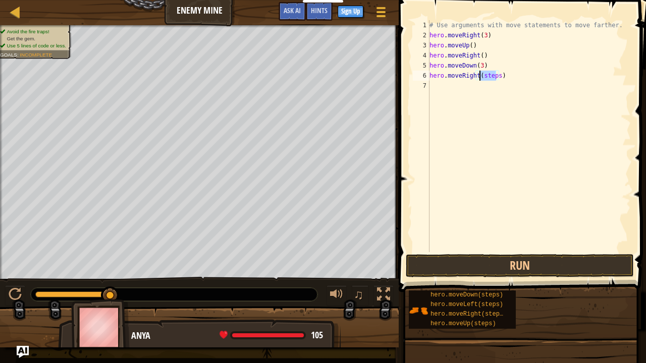
scroll to position [5, 0]
type textarea "hero.moveRight(2)"
click at [494, 262] on button "Run" at bounding box center [520, 265] width 228 height 23
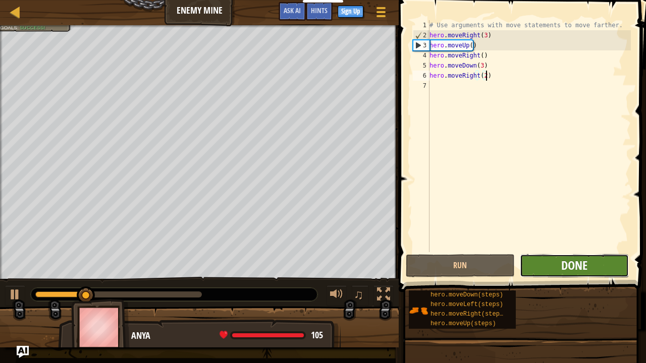
click at [569, 265] on span "Done" at bounding box center [574, 265] width 26 height 16
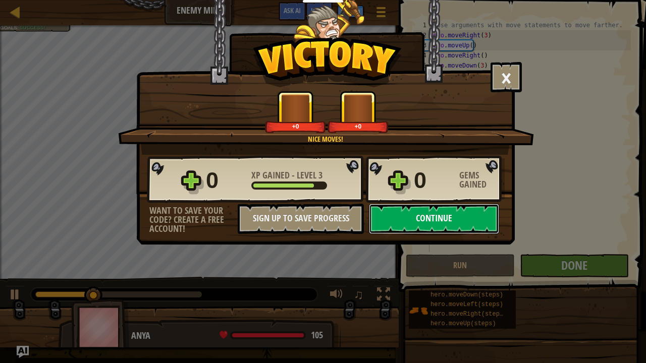
click at [438, 211] on button "Continue" at bounding box center [434, 219] width 130 height 30
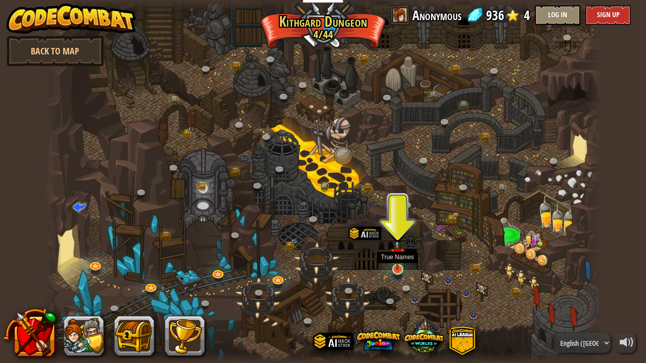
click at [396, 268] on img at bounding box center [397, 254] width 14 height 31
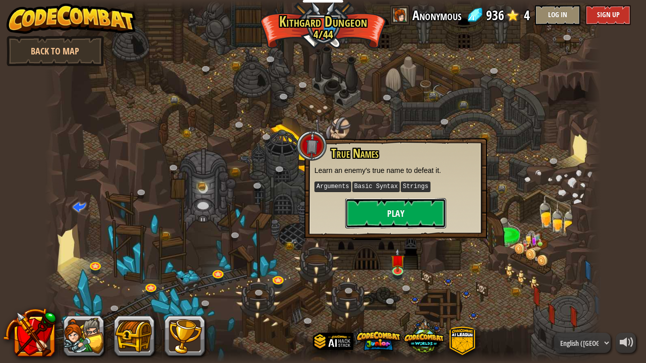
click at [396, 215] on button "Play" at bounding box center [395, 213] width 101 height 30
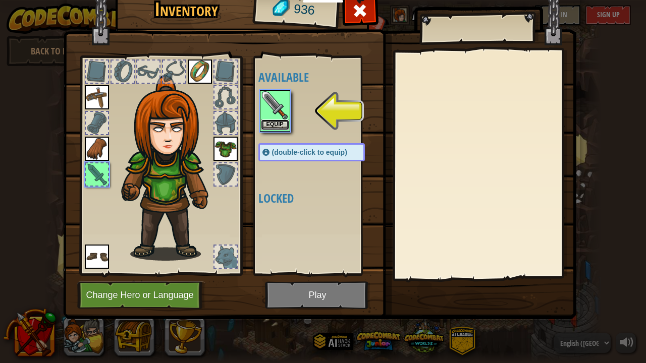
click at [275, 126] on button "Equip" at bounding box center [275, 125] width 28 height 11
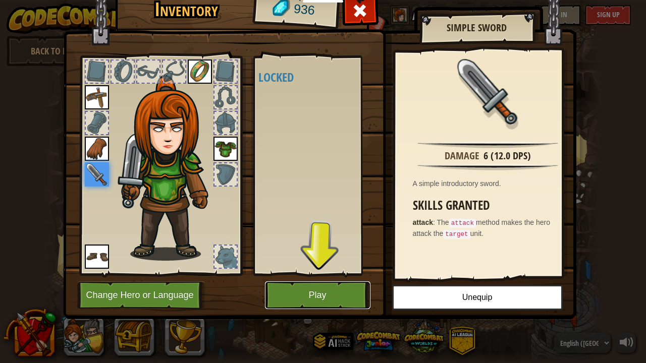
click at [341, 293] on button "Play" at bounding box center [317, 296] width 105 height 28
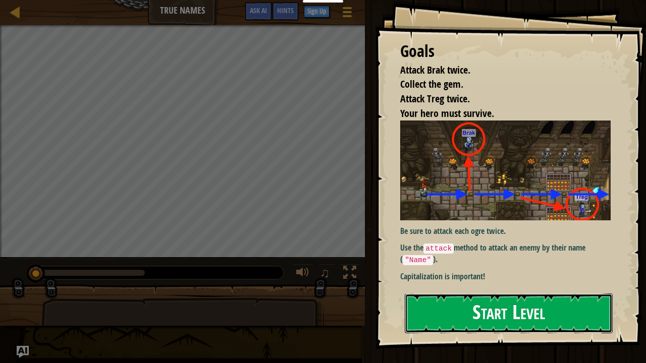
click at [477, 295] on button "Start Level" at bounding box center [509, 314] width 208 height 40
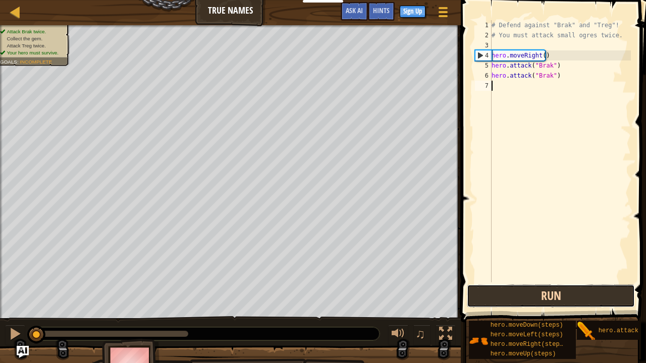
click at [507, 295] on button "Run" at bounding box center [551, 296] width 168 height 23
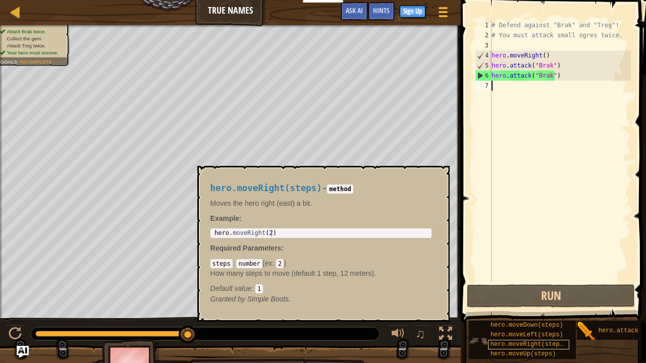
scroll to position [8, 0]
click at [521, 295] on span "hero.moveUp(steps)" at bounding box center [523, 354] width 66 height 7
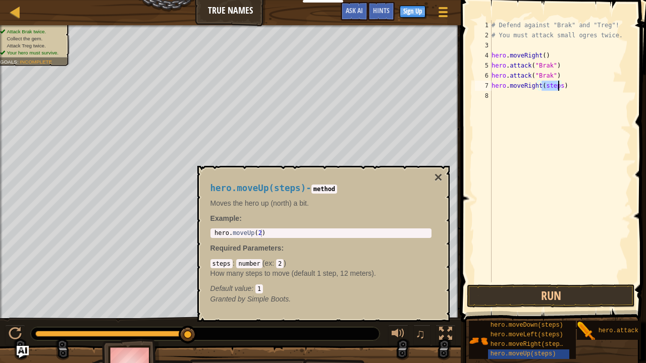
drag, startPoint x: 540, startPoint y: 85, endPoint x: 556, endPoint y: 85, distance: 16.6
click at [556, 85] on div "# Defend against "Brak" and "Treg"! # You must attack small ogres twice. hero .…" at bounding box center [559, 161] width 141 height 283
click at [543, 293] on button "Run" at bounding box center [551, 296] width 168 height 23
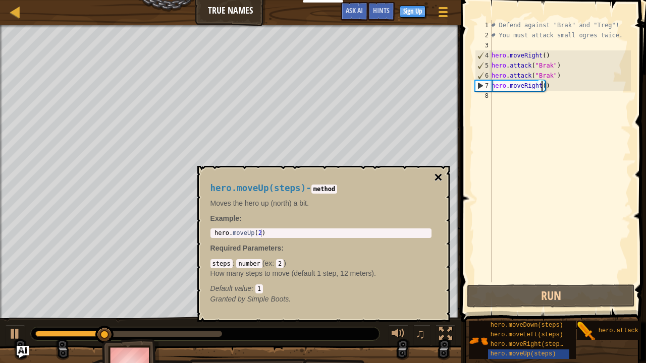
click at [436, 176] on button "×" at bounding box center [438, 178] width 8 height 14
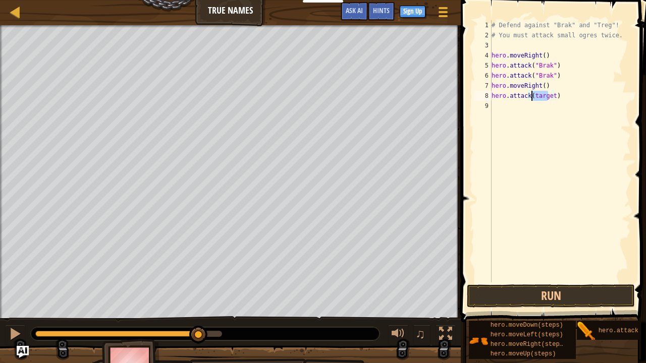
drag, startPoint x: 549, startPoint y: 94, endPoint x: 530, endPoint y: 94, distance: 19.2
click at [530, 94] on div "# Defend against "Brak" and "Treg"! # You must attack small ogres twice. hero .…" at bounding box center [559, 161] width 141 height 283
type textarea "hero.attack(Treg)"
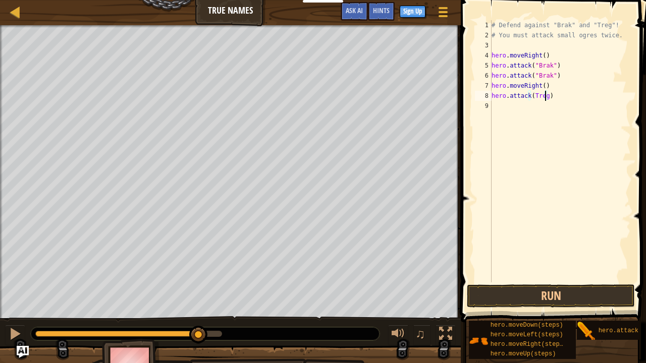
click at [547, 110] on div "# Defend against "Brak" and "Treg"! # You must attack small ogres twice. hero .…" at bounding box center [559, 161] width 141 height 283
drag, startPoint x: 549, startPoint y: 98, endPoint x: 491, endPoint y: 97, distance: 58.0
click at [491, 97] on div "1 2 3 4 5 6 7 8 9 # Defend against "Brak" and "Treg"! # You must attack small o…" at bounding box center [552, 151] width 158 height 262
type textarea "hero.attack(Treg)"
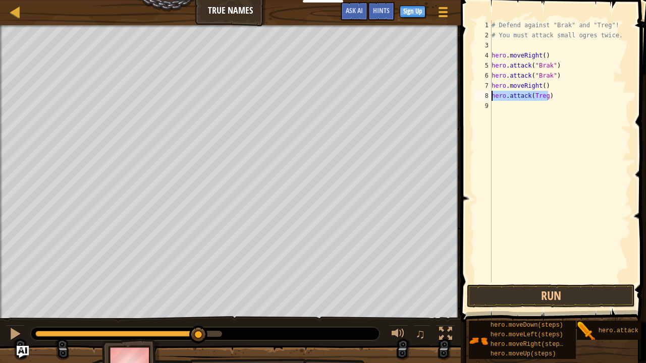
paste textarea
click at [504, 106] on div "# Defend against "Brak" and "Treg"! # You must attack small ogres twice. hero .…" at bounding box center [559, 161] width 141 height 283
paste textarea "hero.attack(Treg)"
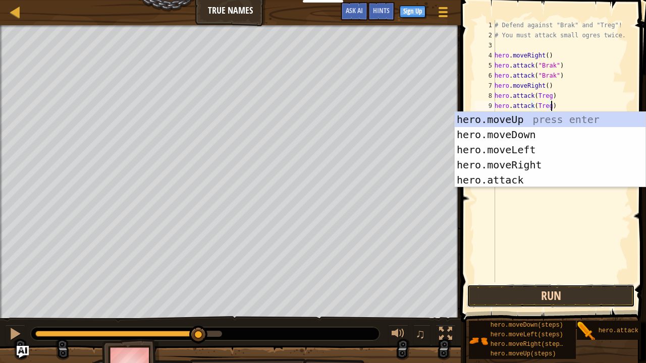
click at [578, 291] on button "Run" at bounding box center [551, 296] width 168 height 23
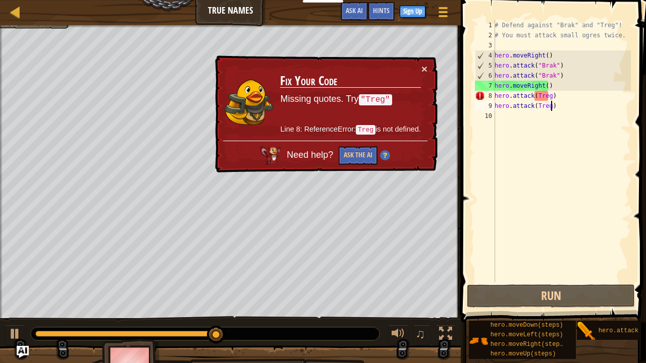
click at [550, 107] on div "# Defend against "Brak" and "Treg"! # You must attack small ogres twice. hero .…" at bounding box center [561, 161] width 138 height 283
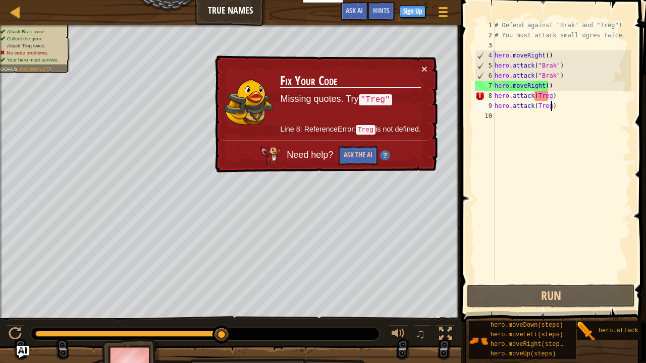
click at [546, 108] on div "# Defend against "Brak" and "Treg"! # You must attack small ogres twice. hero .…" at bounding box center [561, 161] width 138 height 283
click at [547, 107] on div "# Defend against "Brak" and "Treg"! # You must attack small ogres twice. hero .…" at bounding box center [561, 161] width 138 height 283
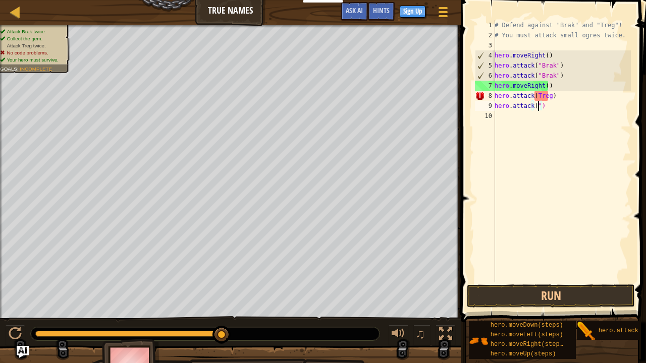
scroll to position [5, 3]
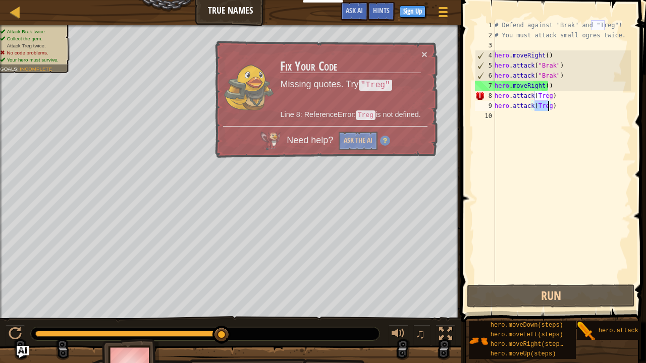
click at [551, 107] on div "# Defend against "Brak" and "Treg"! # You must attack small ogres twice. hero .…" at bounding box center [561, 161] width 138 height 283
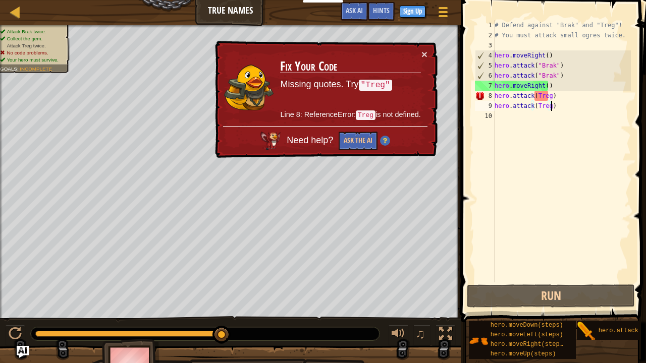
click at [547, 105] on div "# Defend against "Brak" and "Treg"! # You must attack small ogres twice. hero .…" at bounding box center [561, 161] width 138 height 283
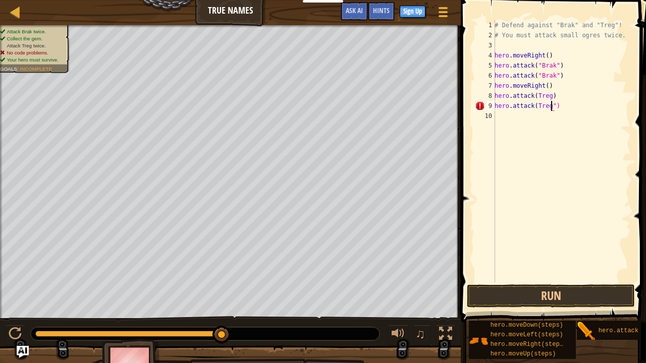
click at [534, 106] on div "# Defend against "Brak" and "Treg"! # You must attack small ogres twice. hero .…" at bounding box center [561, 161] width 138 height 283
click at [548, 96] on div "# Defend against "Brak" and "Treg"! # You must attack small ogres twice. hero .…" at bounding box center [561, 161] width 138 height 283
click at [535, 94] on div "# Defend against "Brak" and "Treg"! # You must attack small ogres twice. hero .…" at bounding box center [561, 161] width 138 height 283
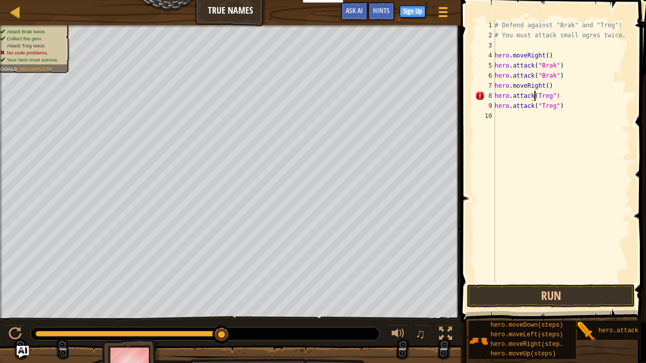
scroll to position [5, 4]
type textarea "hero.attack("Treg")"
click at [547, 295] on button "Run" at bounding box center [551, 296] width 168 height 23
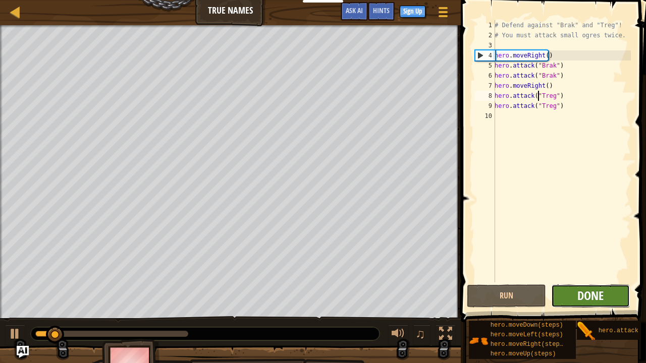
click at [581, 294] on span "Done" at bounding box center [590, 296] width 26 height 16
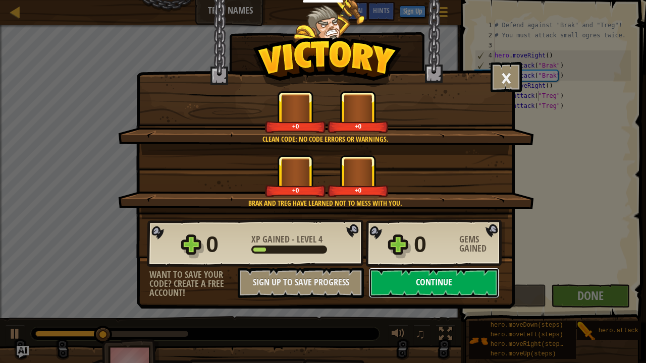
click at [461, 278] on button "Continue" at bounding box center [434, 283] width 130 height 30
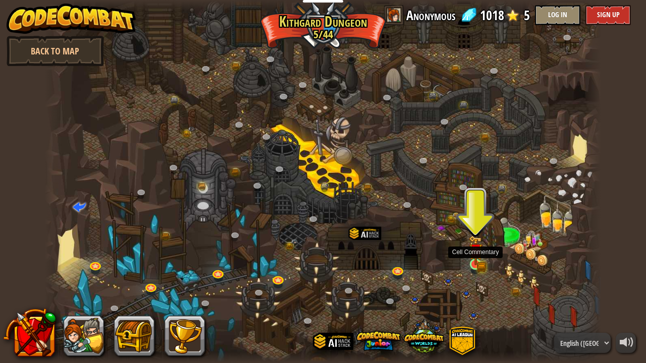
click at [469, 256] on img at bounding box center [476, 251] width 14 height 30
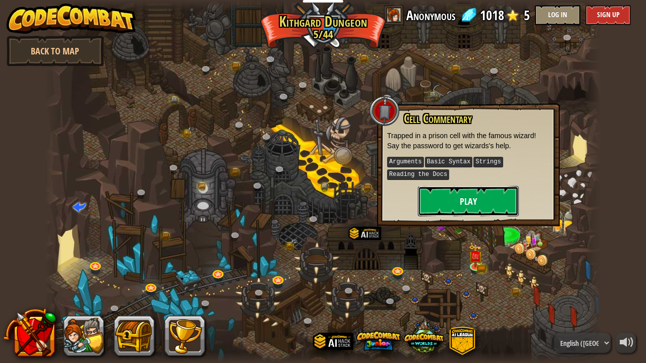
click at [471, 198] on button "Play" at bounding box center [468, 201] width 101 height 30
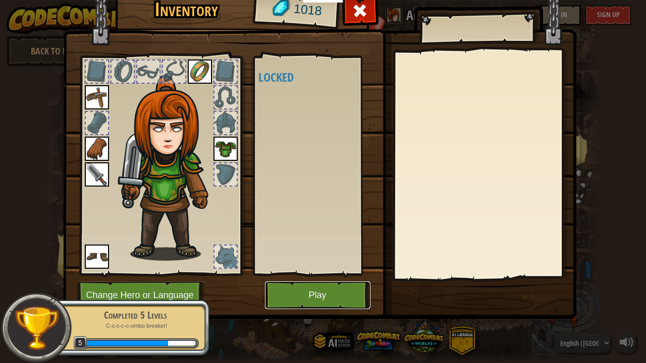
click at [316, 295] on button "Play" at bounding box center [317, 296] width 105 height 28
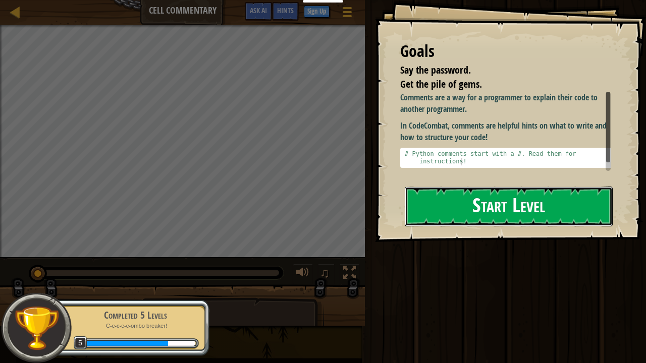
click at [483, 208] on button "Start Level" at bounding box center [509, 207] width 208 height 40
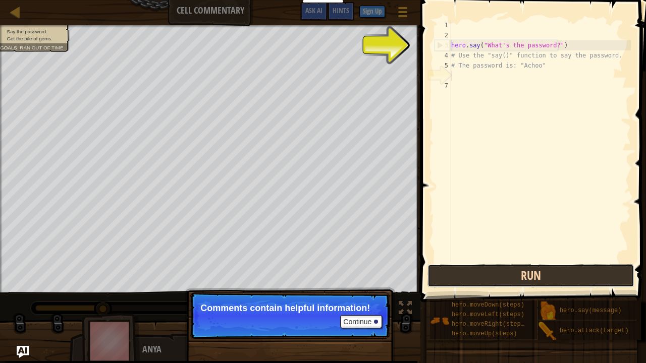
click at [515, 270] on button "Run" at bounding box center [530, 275] width 207 height 23
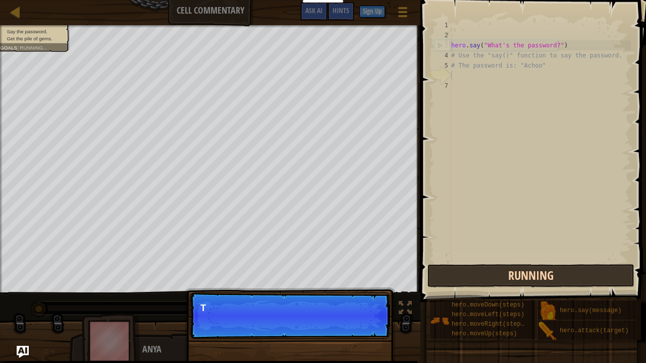
scroll to position [5, 0]
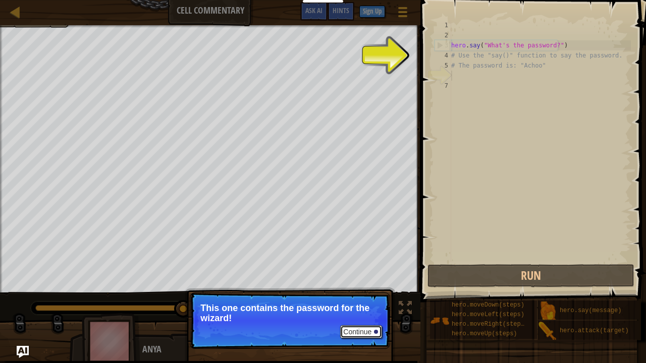
click at [364, 295] on button "Continue" at bounding box center [361, 331] width 42 height 13
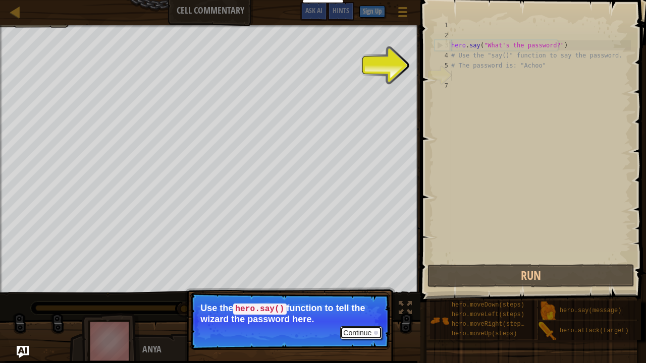
click at [369, 295] on button "Continue" at bounding box center [361, 332] width 42 height 13
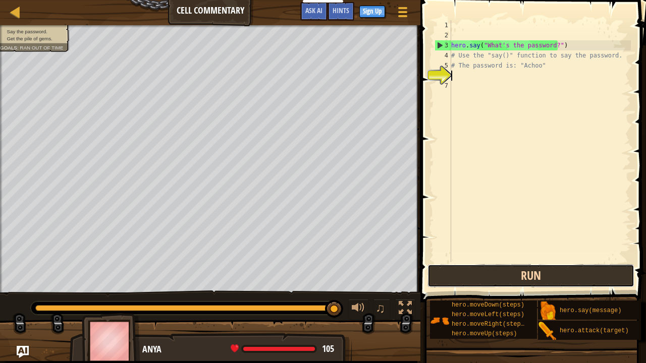
click at [566, 273] on button "Run" at bounding box center [530, 275] width 207 height 23
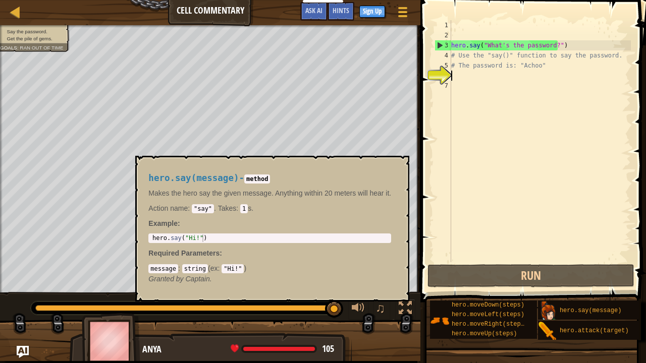
scroll to position [8, 0]
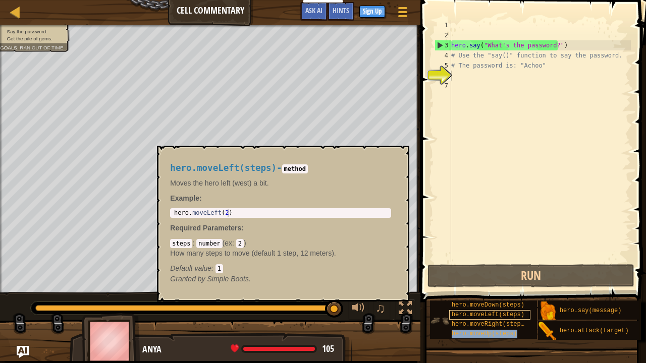
type textarea "hero.moveUp(steps)"
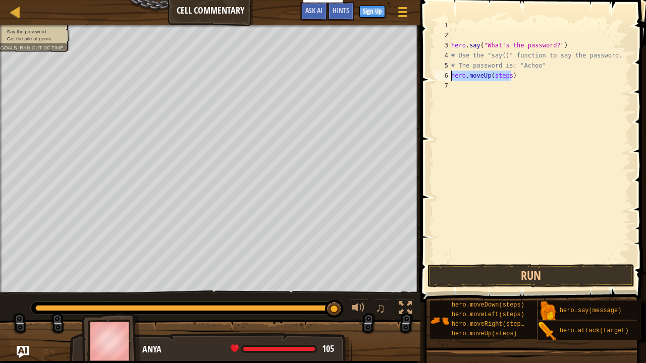
drag, startPoint x: 508, startPoint y: 79, endPoint x: 452, endPoint y: 78, distance: 56.0
click at [452, 78] on div "hero . say ( "What's the password?" ) # Use the "say()" function to say the pas…" at bounding box center [540, 151] width 182 height 262
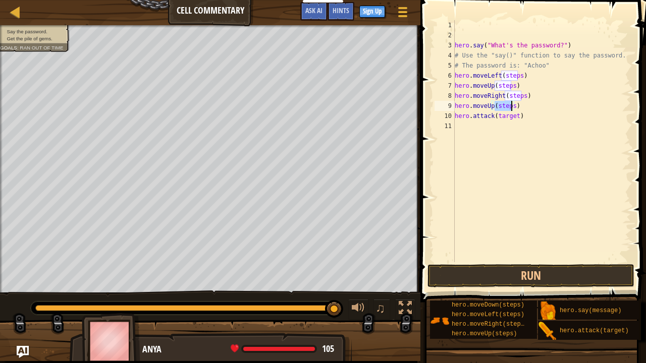
drag, startPoint x: 494, startPoint y: 107, endPoint x: 512, endPoint y: 106, distance: 17.2
click at [512, 106] on div "hero . say ( "What's the password?" ) # Use the "say()" function to say the pas…" at bounding box center [542, 151] width 179 height 262
drag, startPoint x: 506, startPoint y: 94, endPoint x: 512, endPoint y: 96, distance: 5.9
click at [512, 96] on div "hero . say ( "What's the password?" ) # Use the "say()" function to say the pas…" at bounding box center [542, 151] width 179 height 262
drag, startPoint x: 504, startPoint y: 96, endPoint x: 520, endPoint y: 97, distance: 15.7
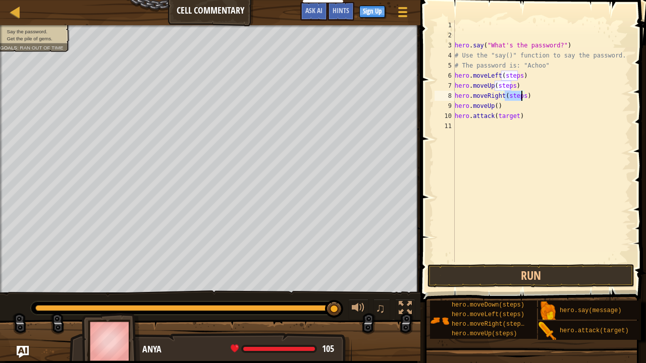
click at [520, 97] on div "hero . say ( "What's the password?" ) # Use the "say()" function to say the pas…" at bounding box center [542, 151] width 179 height 262
drag, startPoint x: 510, startPoint y: 85, endPoint x: 494, endPoint y: 85, distance: 15.6
click at [494, 85] on div "hero . say ( "What's the password?" ) # Use the "say()" function to say the pas…" at bounding box center [542, 151] width 179 height 262
drag, startPoint x: 501, startPoint y: 76, endPoint x: 517, endPoint y: 76, distance: 16.1
click at [517, 76] on div "hero . say ( "What's the password?" ) # Use the "say()" function to say the pas…" at bounding box center [542, 151] width 179 height 262
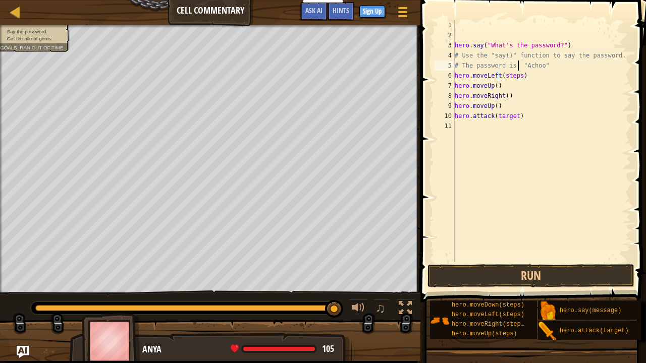
drag, startPoint x: 518, startPoint y: 70, endPoint x: 518, endPoint y: 76, distance: 6.1
click at [518, 71] on div "hero . say ( "What's the password?" ) # Use the "say()" function to say the pas…" at bounding box center [542, 151] width 179 height 262
click at [518, 76] on div "hero . say ( "What's the password?" ) # Use the "say()" function to say the pas…" at bounding box center [542, 141] width 178 height 242
drag, startPoint x: 517, startPoint y: 76, endPoint x: 500, endPoint y: 75, distance: 16.7
click at [500, 75] on div "hero . say ( "What's the password?" ) # Use the "say()" function to say the pas…" at bounding box center [542, 151] width 179 height 262
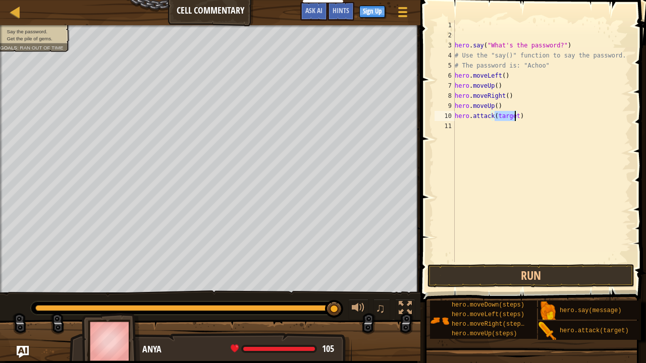
drag, startPoint x: 495, startPoint y: 116, endPoint x: 514, endPoint y: 118, distance: 18.3
click at [514, 118] on div "hero . say ( "What's the password?" ) # Use the "say()" function to say the pas…" at bounding box center [542, 151] width 179 height 262
click at [545, 286] on button "Run" at bounding box center [530, 275] width 207 height 23
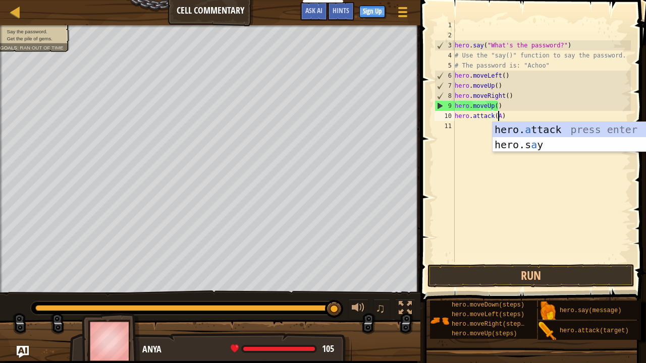
scroll to position [5, 4]
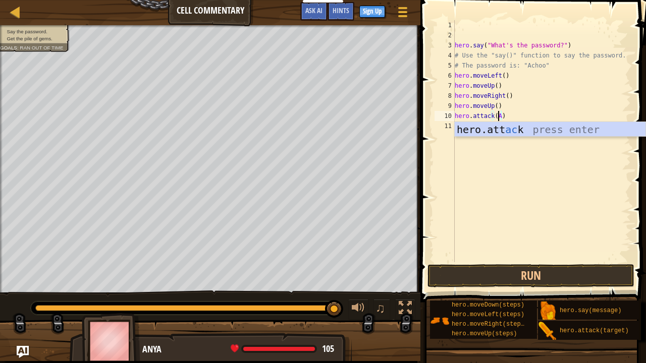
type textarea "hero.attack()"
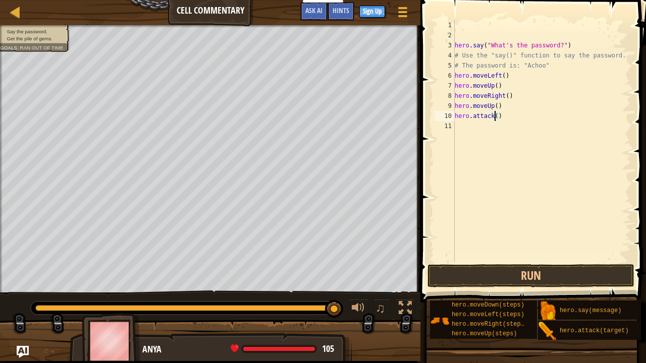
scroll to position [5, 3]
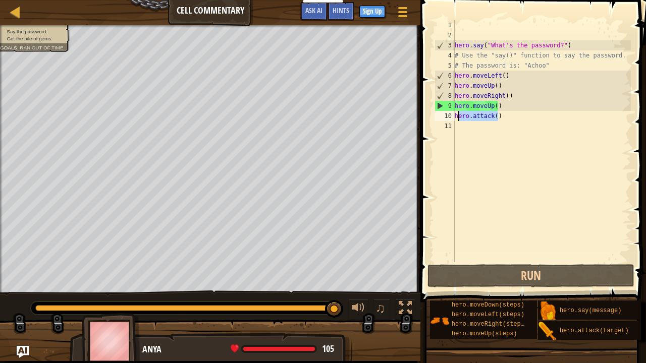
drag, startPoint x: 534, startPoint y: 119, endPoint x: 455, endPoint y: 119, distance: 78.7
click at [455, 119] on div "hero . say ( "What's the password?" ) # Use the "say()" function to say the pas…" at bounding box center [542, 151] width 179 height 262
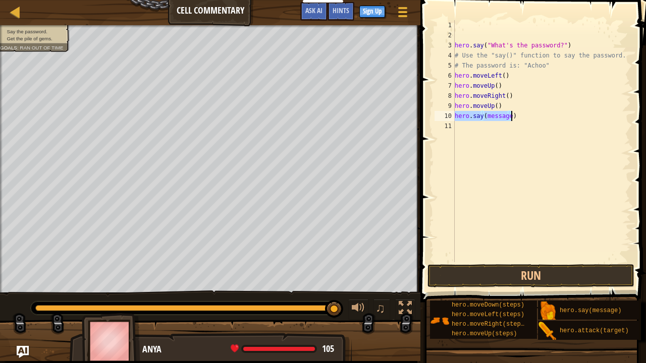
click at [500, 114] on div "hero . say ( "What's the password?" ) # Use the "say()" function to say the pas…" at bounding box center [542, 141] width 178 height 242
drag, startPoint x: 507, startPoint y: 114, endPoint x: 483, endPoint y: 115, distance: 23.2
click at [483, 115] on div "hero . say ( "What's the password?" ) # Use the "say()" function to say the pas…" at bounding box center [542, 151] width 179 height 262
click at [484, 116] on div "hero . say ( "What's the password?" ) # Use the "say()" function to say the pas…" at bounding box center [542, 151] width 179 height 262
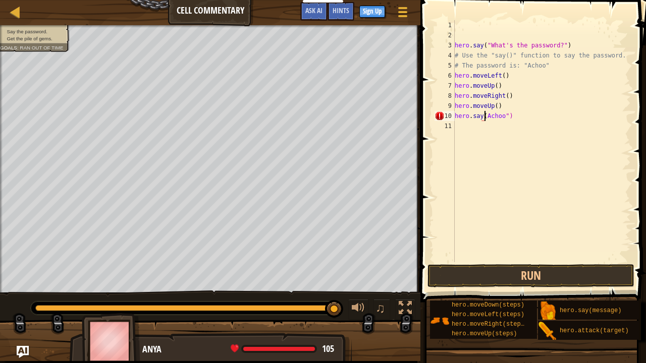
type textarea "hero.say("Achoo")"
click at [528, 121] on div "hero . say ( "What's the password?" ) # Use the "say()" function to say the pas…" at bounding box center [542, 151] width 179 height 262
click at [505, 282] on button "Run" at bounding box center [530, 275] width 207 height 23
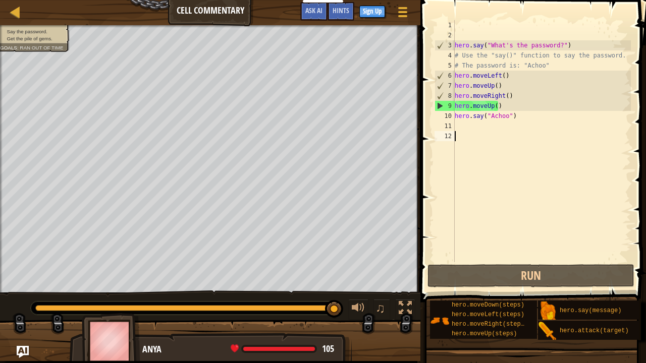
click at [494, 108] on div "hero . say ( "What's the password?" ) # Use the "say()" function to say the pas…" at bounding box center [542, 151] width 179 height 262
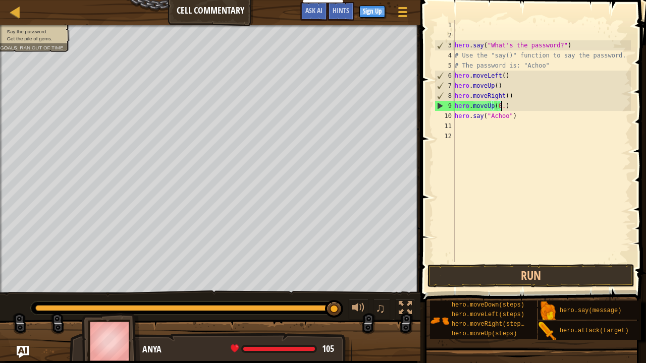
scroll to position [5, 4]
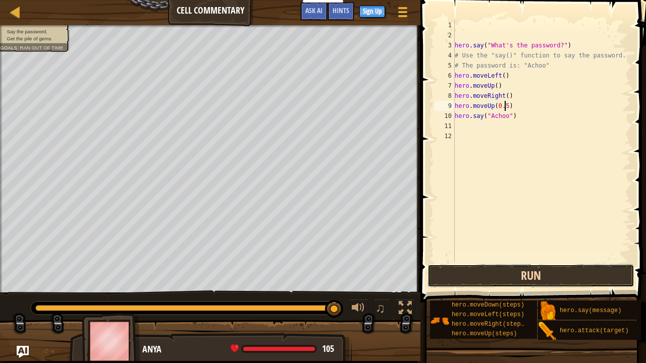
click at [555, 268] on button "Run" at bounding box center [530, 275] width 207 height 23
type textarea "hero.moveUp(0.4)"
click at [555, 268] on button "Run" at bounding box center [530, 275] width 207 height 23
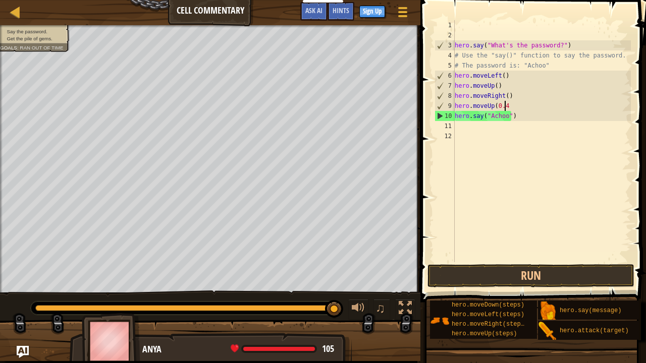
click at [348, 275] on div "Say the password. Get the pile of gems. Goals : Ran out of time ♫ Anya 105 x: 2…" at bounding box center [323, 193] width 646 height 336
type textarea "h"
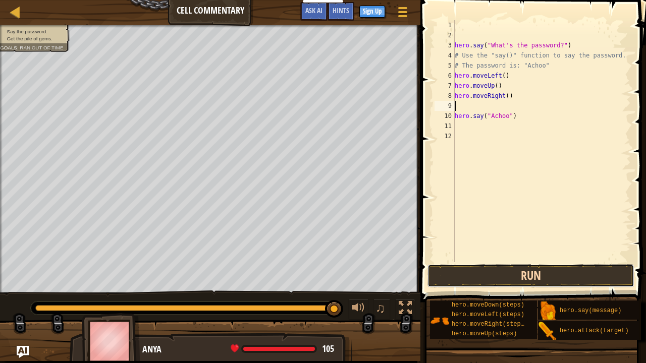
click at [445, 284] on button "Run" at bounding box center [530, 275] width 207 height 23
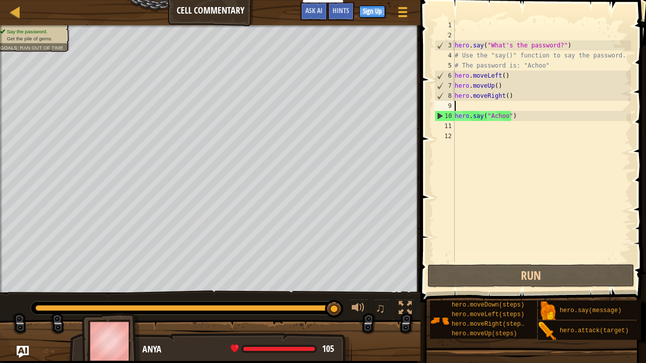
type textarea "hero.moveRight()"
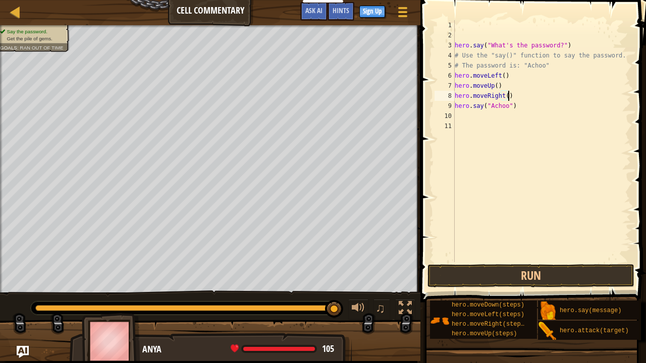
click at [499, 126] on div "hero . say ( "What's the password?" ) # Use the "say()" function to say the pas…" at bounding box center [542, 151] width 179 height 262
click at [497, 120] on div "hero . say ( "What's the password?" ) # Use the "say()" function to say the pas…" at bounding box center [542, 151] width 179 height 262
click at [499, 117] on div "hero . say ( "What's the password?" ) # Use the "say()" function to say the pas…" at bounding box center [542, 141] width 178 height 242
drag, startPoint x: 500, startPoint y: 117, endPoint x: 512, endPoint y: 117, distance: 11.6
click at [512, 117] on div "hero . say ( "What's the password?" ) # Use the "say()" function to say the pas…" at bounding box center [542, 151] width 179 height 262
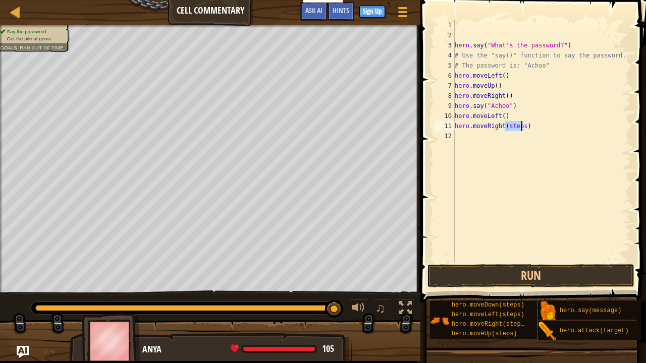
drag, startPoint x: 505, startPoint y: 125, endPoint x: 521, endPoint y: 128, distance: 16.4
click at [521, 128] on div "hero . say ( "What's the password?" ) # Use the "say()" function to say the pas…" at bounding box center [542, 151] width 179 height 262
drag, startPoint x: 495, startPoint y: 136, endPoint x: 510, endPoint y: 138, distance: 14.3
click at [510, 138] on div "hero . say ( "What's the password?" ) # Use the "say()" function to say the pas…" at bounding box center [542, 151] width 179 height 262
type textarea "hero.moveUp()"
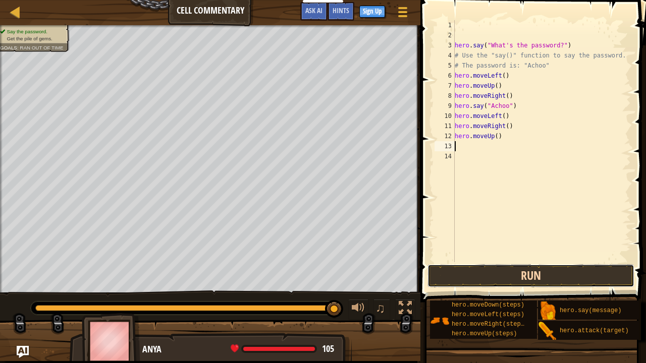
click at [512, 275] on button "Run" at bounding box center [530, 275] width 207 height 23
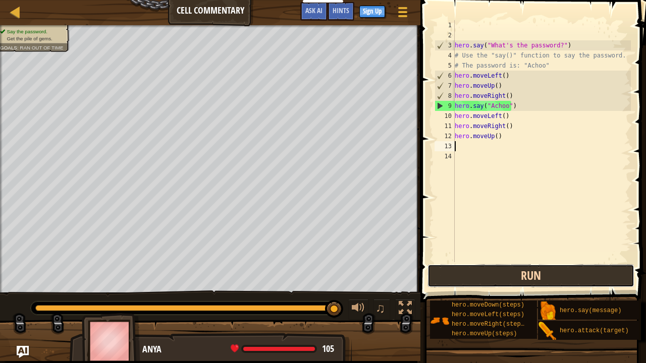
click at [536, 274] on button "Run" at bounding box center [530, 275] width 207 height 23
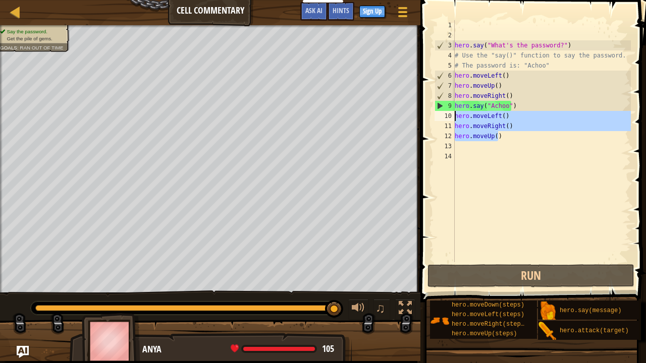
drag, startPoint x: 483, startPoint y: 137, endPoint x: 455, endPoint y: 119, distance: 33.6
click at [455, 119] on div "hero . say ( "What's the password?" ) # Use the "say()" function to say the pas…" at bounding box center [542, 151] width 179 height 262
type textarea "hero.moveLeft() hero.moveRight()"
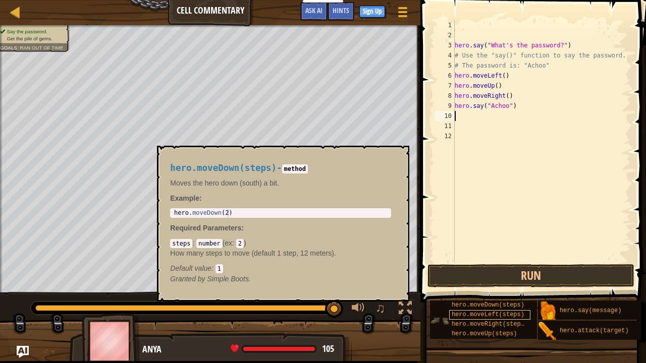
scroll to position [0, 0]
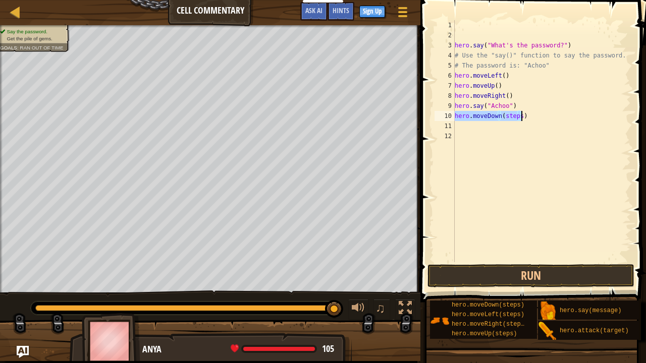
click at [501, 115] on div "hero . say ( "What's the password?" ) # Use the "say()" function to say the pas…" at bounding box center [542, 141] width 178 height 242
drag, startPoint x: 501, startPoint y: 115, endPoint x: 512, endPoint y: 115, distance: 10.6
click at [512, 115] on div "hero . say ( "What's the password?" ) # Use the "say()" function to say the pas…" at bounding box center [542, 151] width 179 height 262
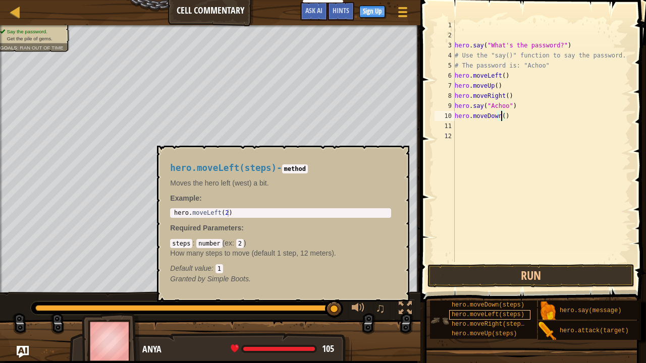
scroll to position [8, 0]
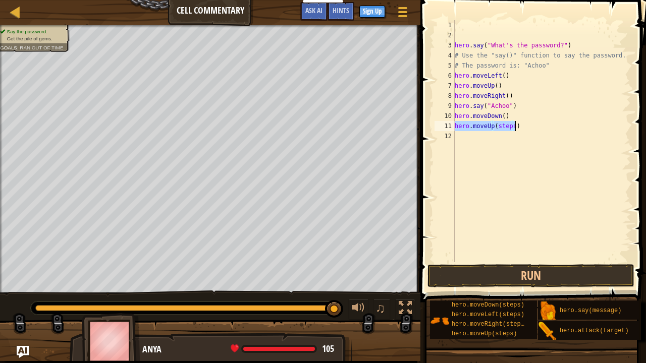
click at [496, 125] on div "hero . say ( "What's the password?" ) # Use the "say()" function to say the pas…" at bounding box center [542, 141] width 178 height 242
drag, startPoint x: 493, startPoint y: 126, endPoint x: 510, endPoint y: 127, distance: 16.2
click at [510, 127] on div "hero . say ( "What's the password?" ) # Use the "say()" function to say the pas…" at bounding box center [542, 151] width 179 height 262
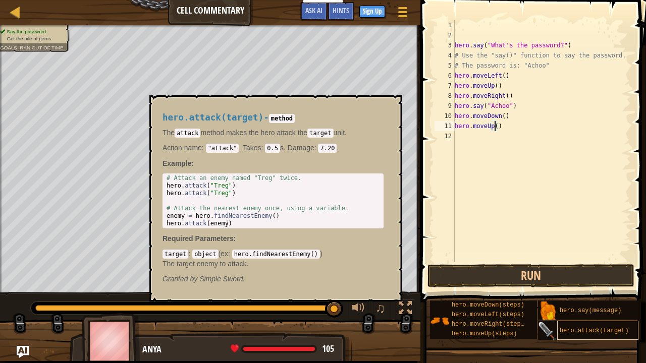
click at [567, 295] on span "hero.attack(target)" at bounding box center [594, 330] width 69 height 7
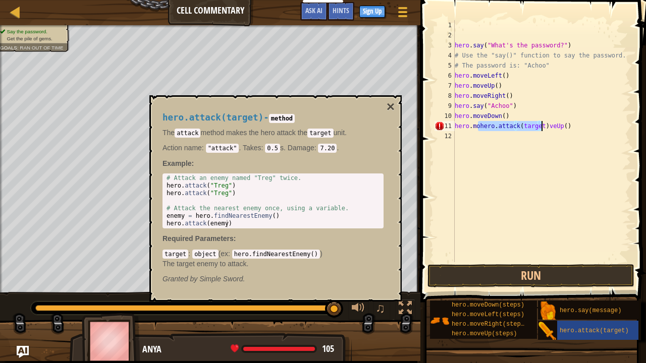
click at [481, 128] on div "hero . say ( "What's the password?" ) # Use the "say()" function to say the pas…" at bounding box center [542, 141] width 178 height 242
type textarea "hero.moveUp()"
click at [471, 143] on div "hero . say ( "What's the password?" ) # Use the "say()" function to say the pas…" at bounding box center [542, 151] width 179 height 262
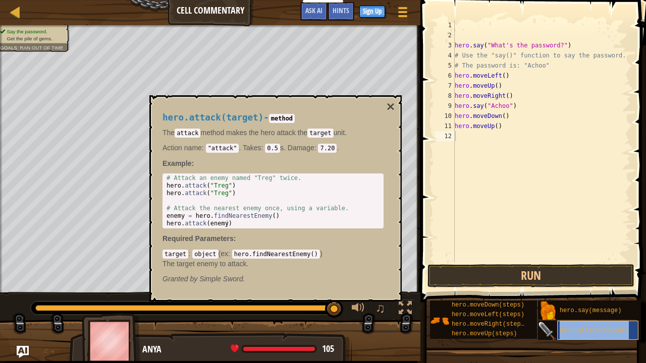
type textarea "hero.attack(target)"
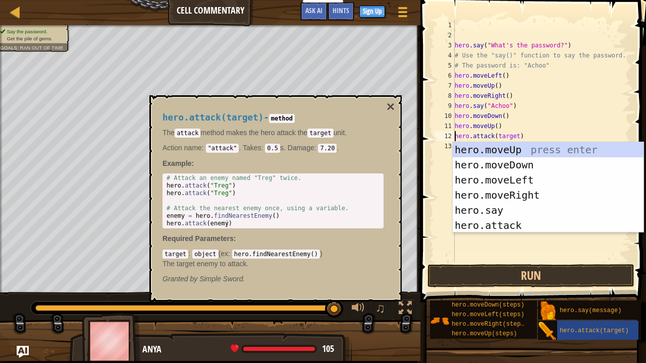
click at [513, 137] on div "hero . say ( "What's the password?" ) # Use the "say()" function to say the pas…" at bounding box center [542, 151] width 179 height 262
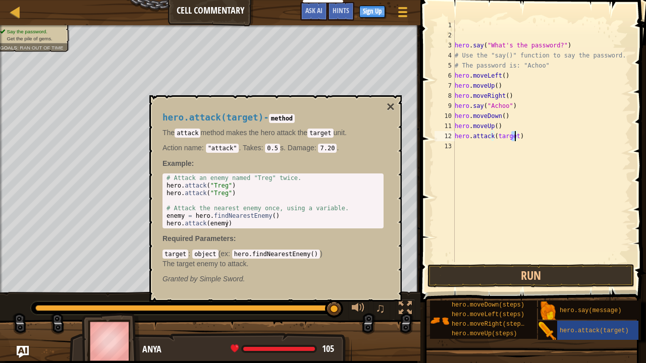
click at [514, 137] on div "hero . say ( "What's the password?" ) # Use the "say()" function to say the pas…" at bounding box center [542, 141] width 178 height 242
click at [512, 137] on div "hero . say ( "What's the password?" ) # Use the "say()" function to say the pas…" at bounding box center [542, 151] width 179 height 262
click at [530, 172] on div "hero . say ( "What's the password?" ) # Use the "say()" function to say the pas…" at bounding box center [542, 151] width 179 height 262
click at [547, 281] on button "Run" at bounding box center [530, 275] width 207 height 23
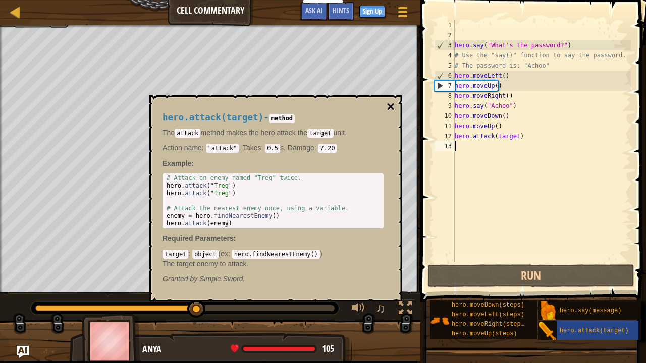
click at [390, 100] on button "×" at bounding box center [390, 107] width 8 height 14
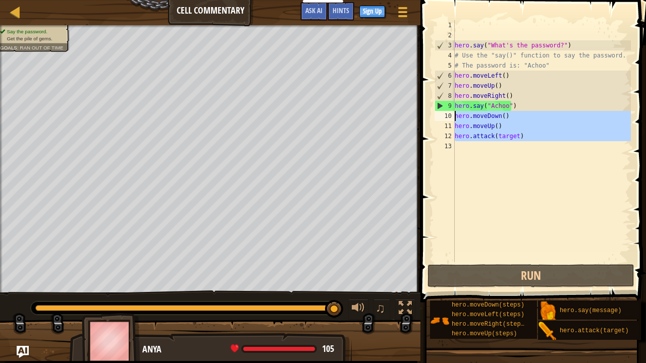
drag, startPoint x: 496, startPoint y: 137, endPoint x: 454, endPoint y: 118, distance: 46.5
click at [454, 118] on div "1 2 3 4 5 6 7 8 9 10 11 12 13 hero . say ( "What's the password?" ) # Use the "…" at bounding box center [531, 141] width 198 height 242
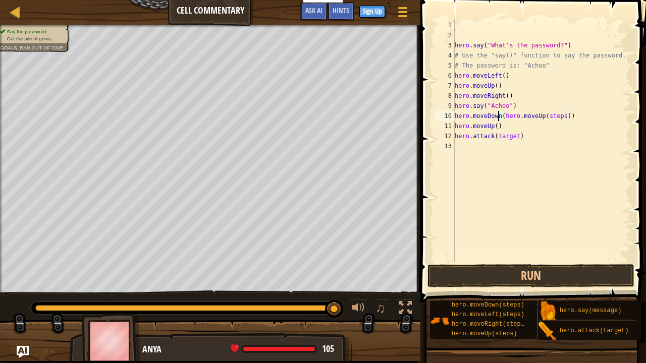
click at [498, 116] on div "hero . say ( "What's the password?" ) # Use the "say()" function to say the pas…" at bounding box center [542, 151] width 179 height 262
drag, startPoint x: 496, startPoint y: 116, endPoint x: 454, endPoint y: 118, distance: 42.9
click at [454, 118] on div "hero.moveDown(hero.moveUp(steps)) 1 2 3 4 5 6 7 8 9 10 11 12 13 hero . say ( "W…" at bounding box center [531, 141] width 198 height 242
drag, startPoint x: 497, startPoint y: 127, endPoint x: 445, endPoint y: 129, distance: 52.0
click at [445, 129] on div "(hero.moveUp(steps)) 1 2 3 4 5 6 7 8 9 10 11 12 13 hero . say ( "What's the pas…" at bounding box center [531, 141] width 198 height 242
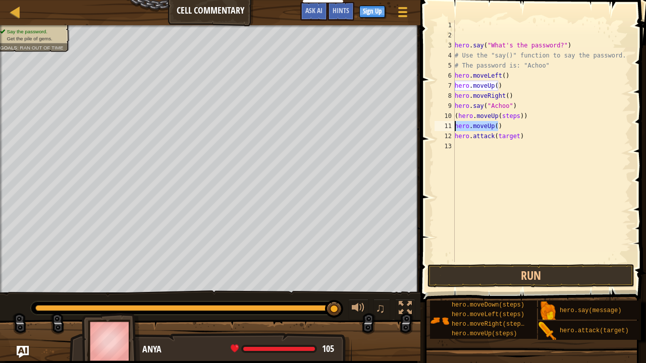
type textarea "hero.moveUp()"
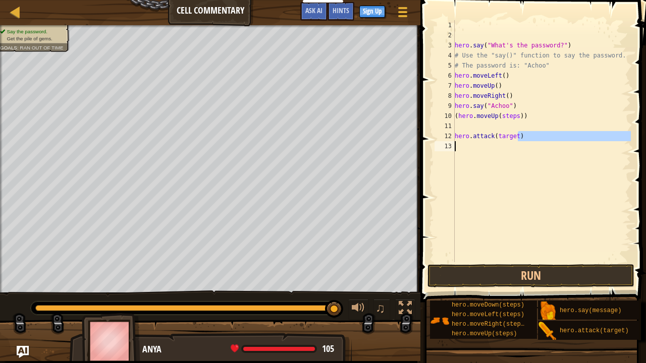
drag, startPoint x: 520, startPoint y: 139, endPoint x: 435, endPoint y: 141, distance: 84.8
click at [435, 141] on div "1 2 3 4 5 6 7 8 9 10 11 12 13 hero . say ( "What's the password?" ) # Use the "…" at bounding box center [531, 141] width 198 height 242
type textarea "h"
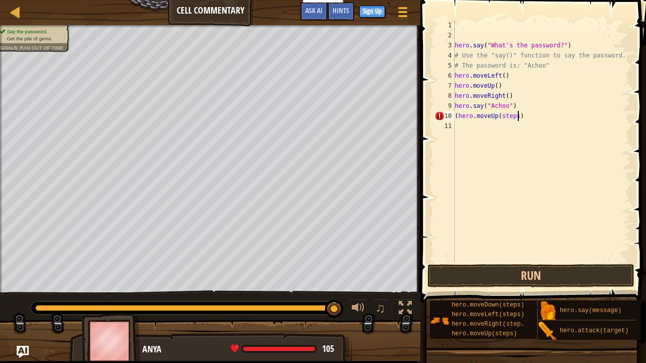
click at [457, 115] on div "hero . say ( "What's the password?" ) # Use the "say()" function to say the pas…" at bounding box center [542, 151] width 179 height 262
drag, startPoint x: 510, startPoint y: 118, endPoint x: 494, endPoint y: 116, distance: 16.2
click at [494, 116] on div "hero . say ( "What's the password?" ) # Use the "say()" function to say the pas…" at bounding box center [542, 151] width 179 height 262
click at [538, 279] on button "Run" at bounding box center [530, 275] width 207 height 23
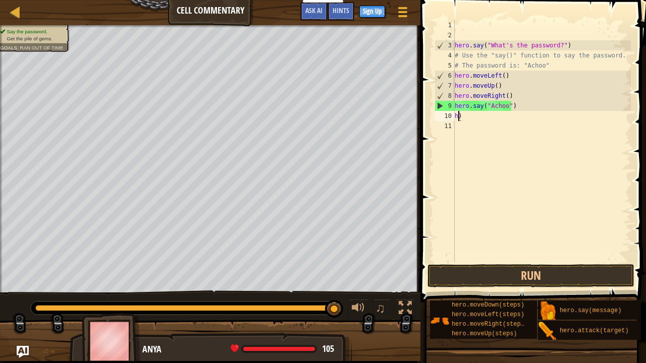
type textarea ")"
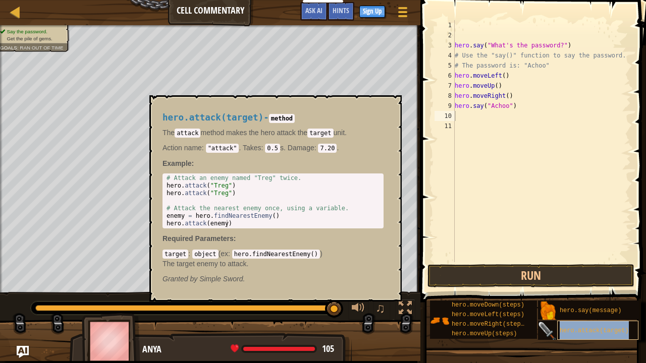
type textarea "hero.attack(target)"
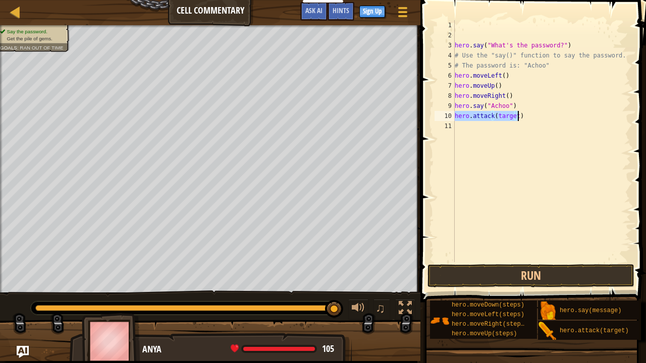
click at [581, 201] on div "hero . say ( "What's the password?" ) # Use the "say()" function to say the pas…" at bounding box center [542, 151] width 179 height 262
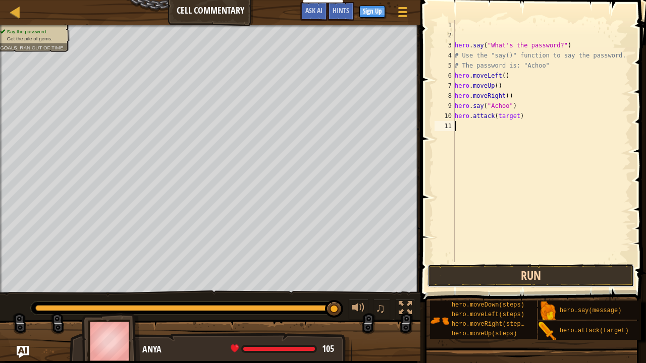
click at [511, 278] on button "Run" at bounding box center [530, 275] width 207 height 23
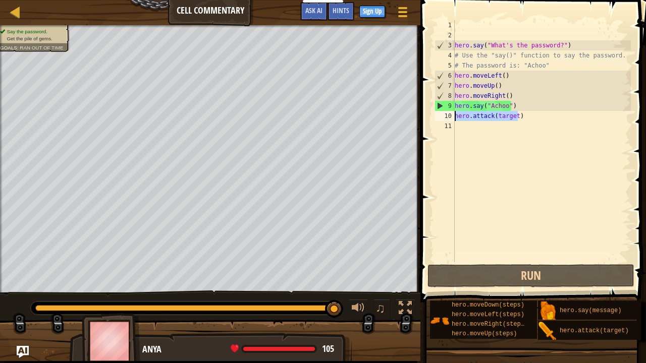
drag, startPoint x: 539, startPoint y: 121, endPoint x: 454, endPoint y: 118, distance: 84.8
click at [454, 118] on div "1 2 3 4 5 6 7 8 9 10 11 hero . say ( "What's the password?" ) # Use the "say()"…" at bounding box center [531, 141] width 198 height 242
type textarea "hero.attack(target)"
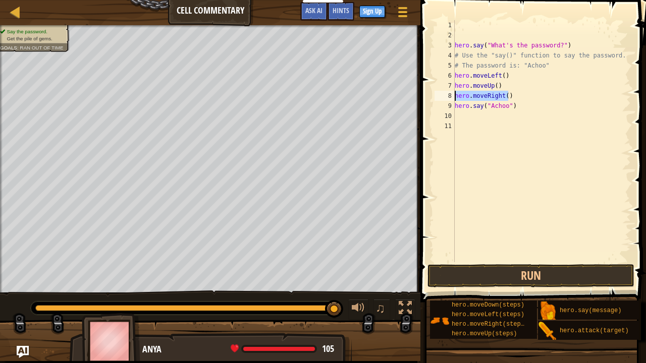
drag, startPoint x: 507, startPoint y: 96, endPoint x: 453, endPoint y: 93, distance: 53.6
click at [453, 93] on div "1 2 3 4 5 6 7 8 9 10 11 hero . say ( "What's the password?" ) # Use the "say()"…" at bounding box center [531, 141] width 198 height 242
type textarea "hero.moveRight()"
drag, startPoint x: 517, startPoint y: 79, endPoint x: 453, endPoint y: 75, distance: 63.7
click at [453, 75] on div "1 2 3 4 5 6 7 8 9 10 11 hero . say ( "What's the password?" ) # Use the "say()"…" at bounding box center [531, 141] width 198 height 242
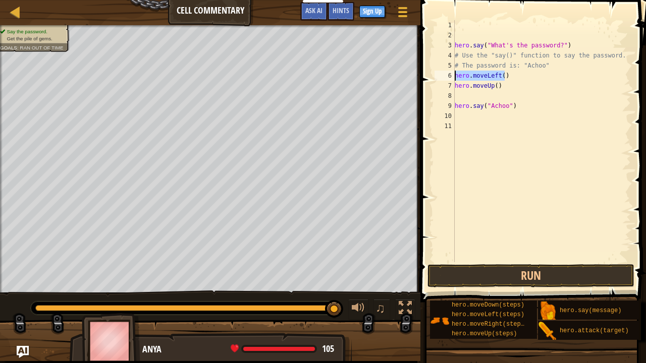
type textarea "hero.moveLeft()"
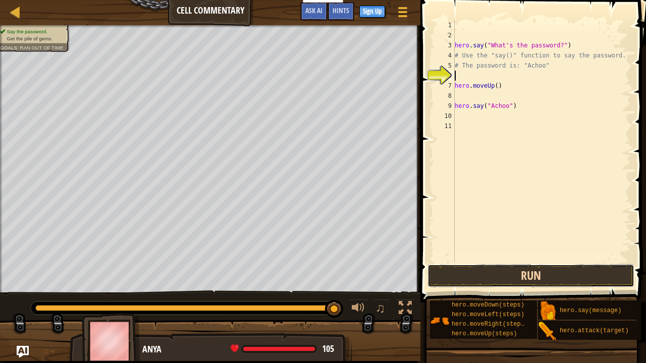
click at [558, 279] on button "Run" at bounding box center [530, 275] width 207 height 23
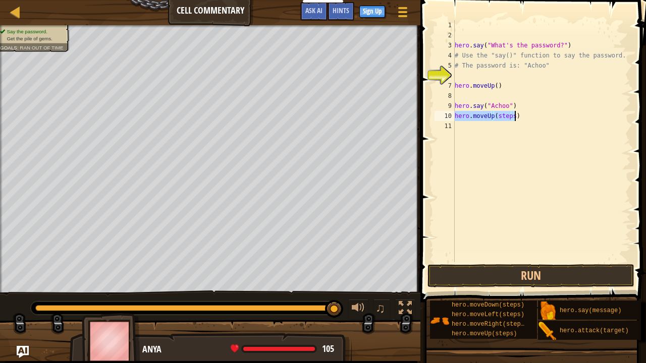
click at [509, 116] on div "hero . say ( "What's the password?" ) # Use the "say()" function to say the pas…" at bounding box center [542, 141] width 178 height 242
drag, startPoint x: 511, startPoint y: 116, endPoint x: 494, endPoint y: 115, distance: 16.2
click at [494, 115] on div "hero . say ( "What's the password?" ) # Use the "say()" function to say the pas…" at bounding box center [542, 151] width 179 height 262
type textarea "hero.moveUp()"
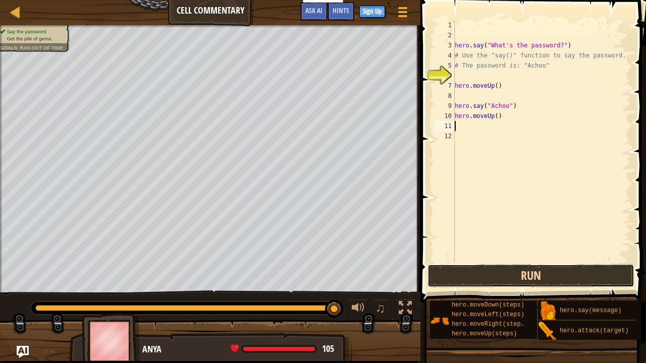
click at [505, 274] on button "Run" at bounding box center [530, 275] width 207 height 23
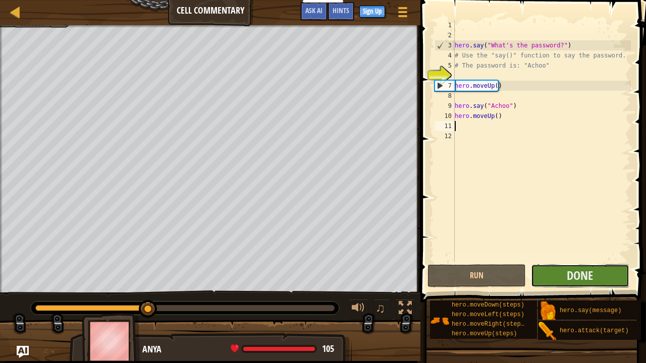
click at [561, 268] on button "Done" at bounding box center [580, 275] width 98 height 23
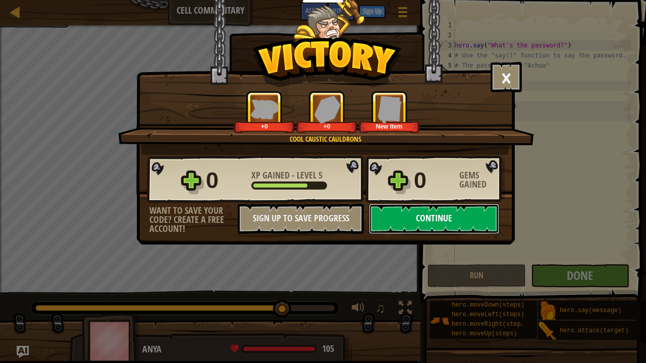
click at [458, 218] on button "Continue" at bounding box center [434, 219] width 130 height 30
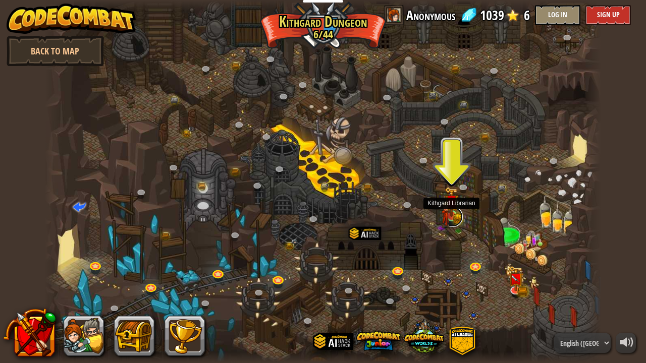
click at [453, 219] on link at bounding box center [452, 217] width 20 height 20
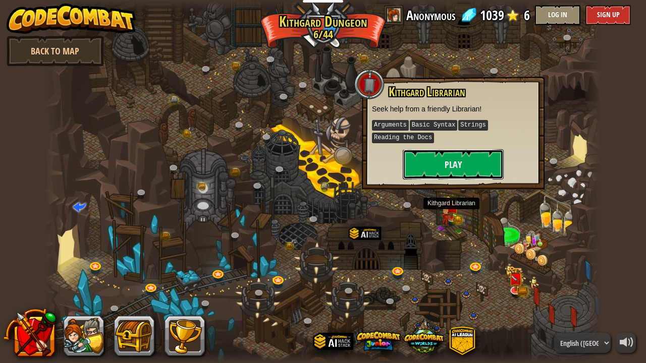
click at [454, 160] on button "Play" at bounding box center [453, 164] width 101 height 30
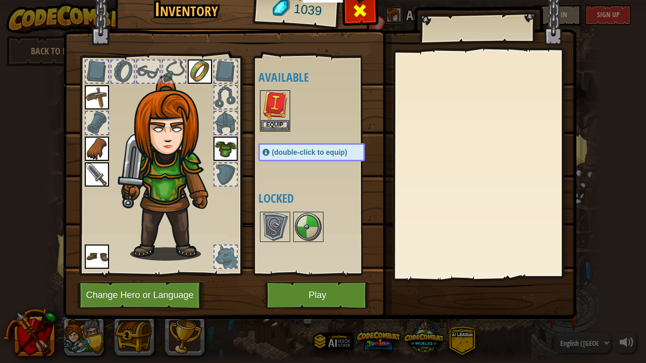
click at [368, 15] on div at bounding box center [360, 13] width 32 height 32
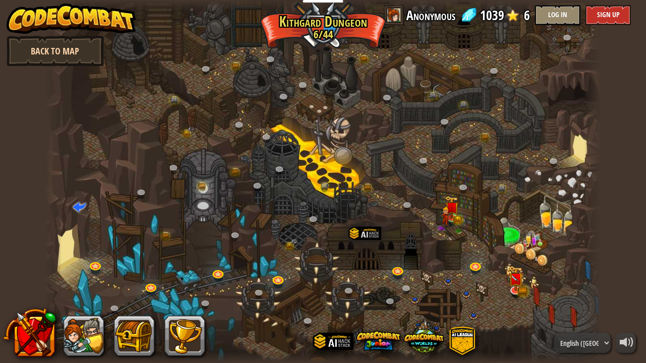
click at [91, 48] on link "Back to Map" at bounding box center [55, 51] width 97 height 30
